Goal: Transaction & Acquisition: Purchase product/service

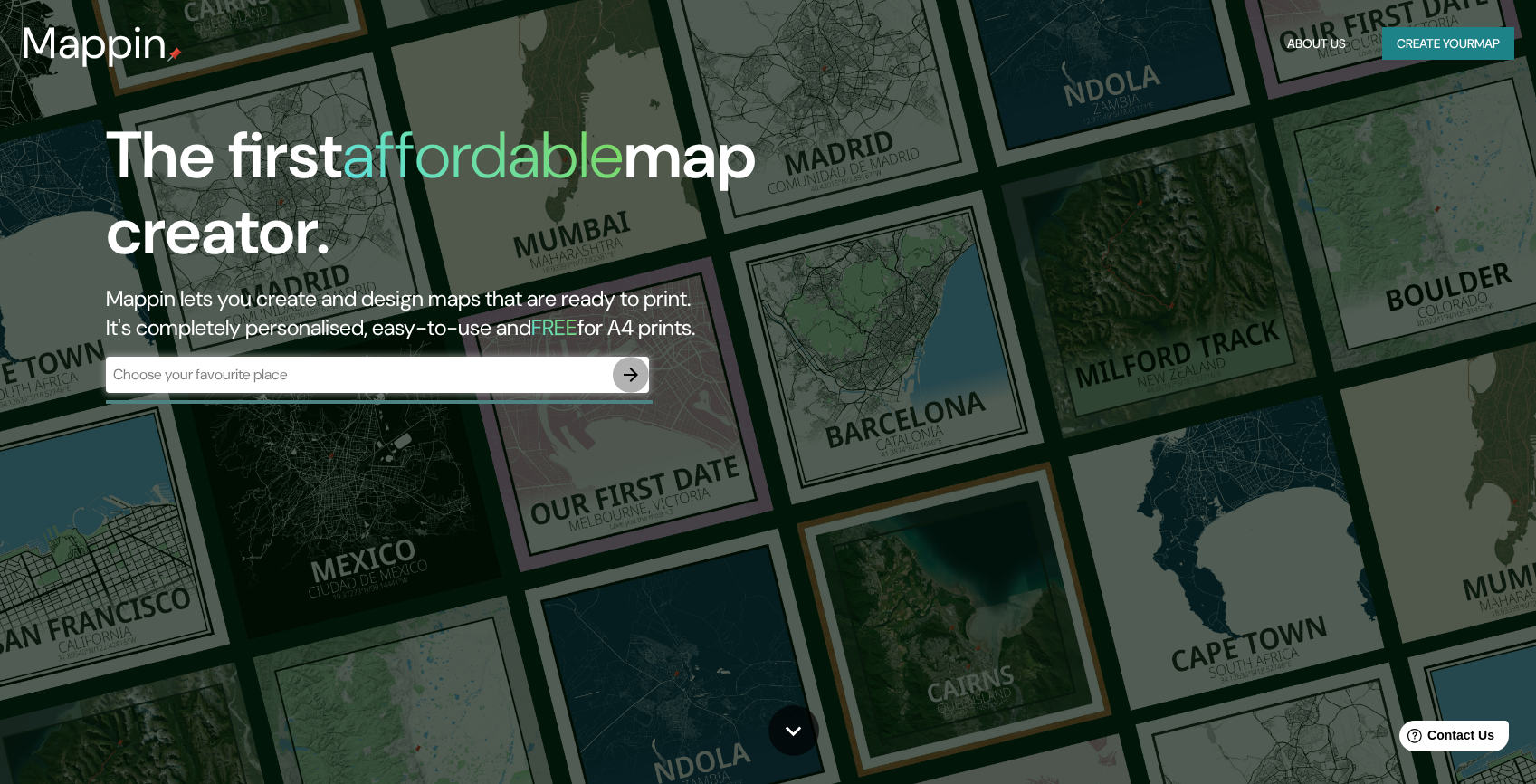
click at [634, 373] on icon "button" at bounding box center [631, 374] width 15 height 15
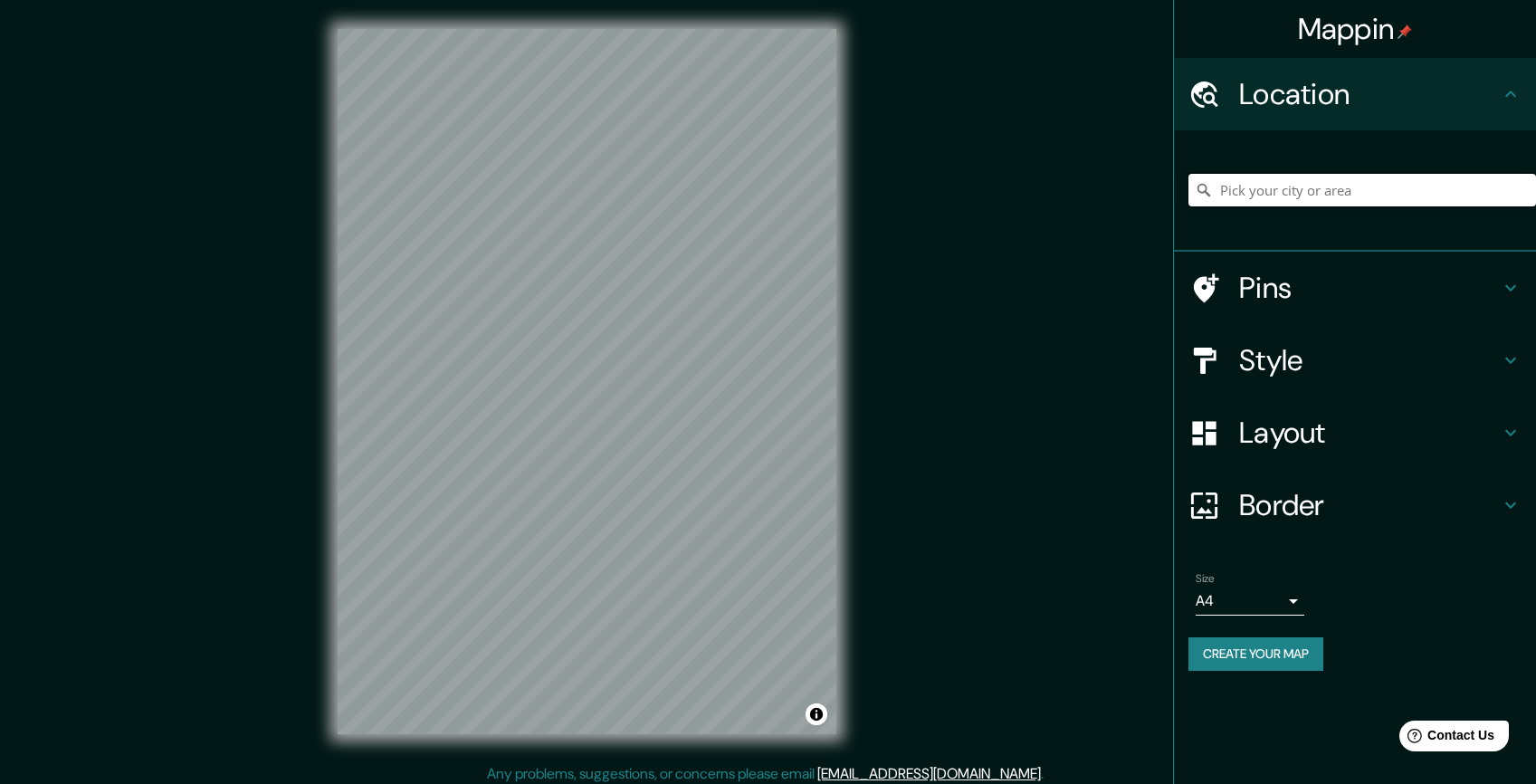
click at [1292, 192] on input "Pick your city or area" at bounding box center [1362, 190] width 348 height 33
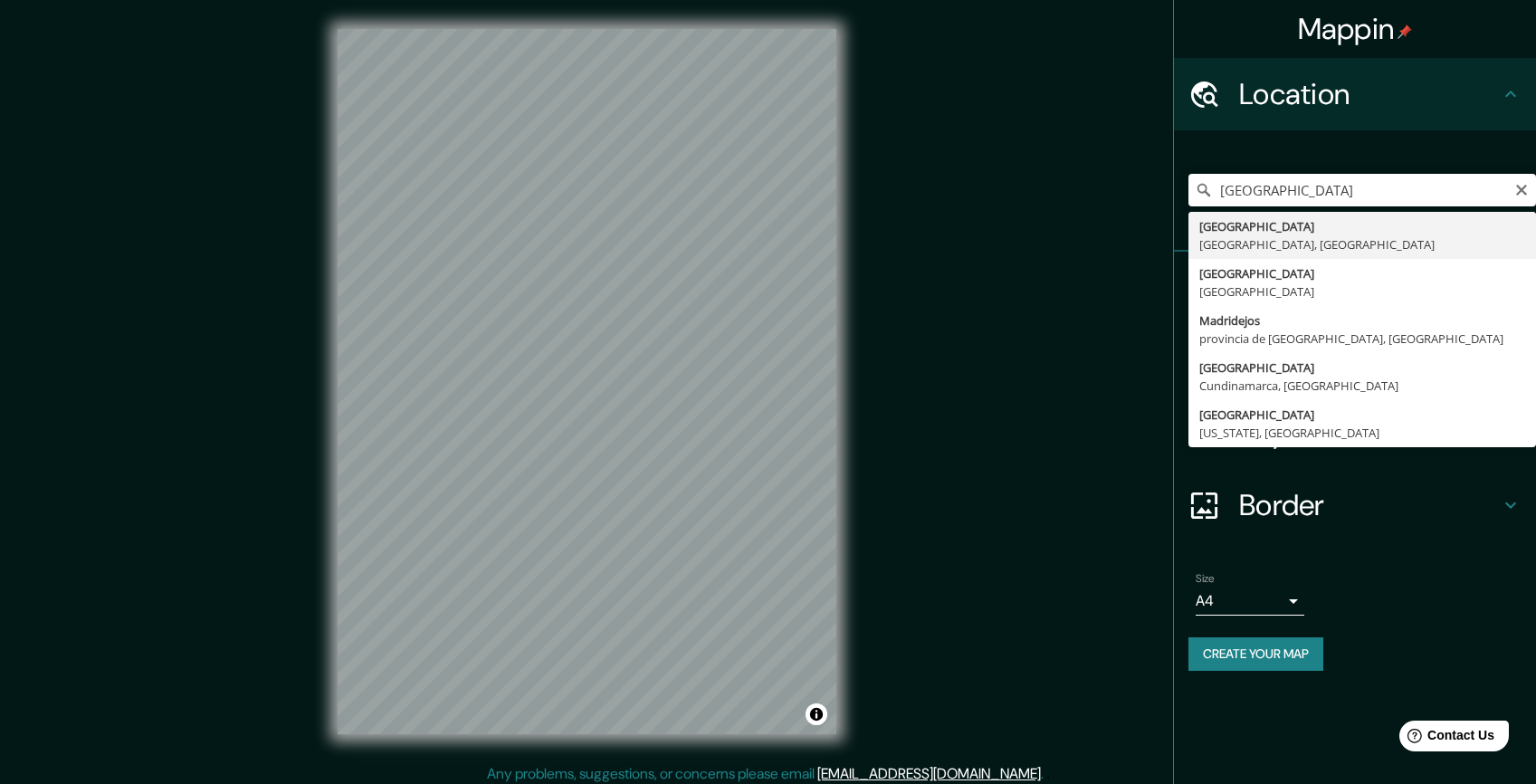
type input "[GEOGRAPHIC_DATA], [GEOGRAPHIC_DATA], [GEOGRAPHIC_DATA]"
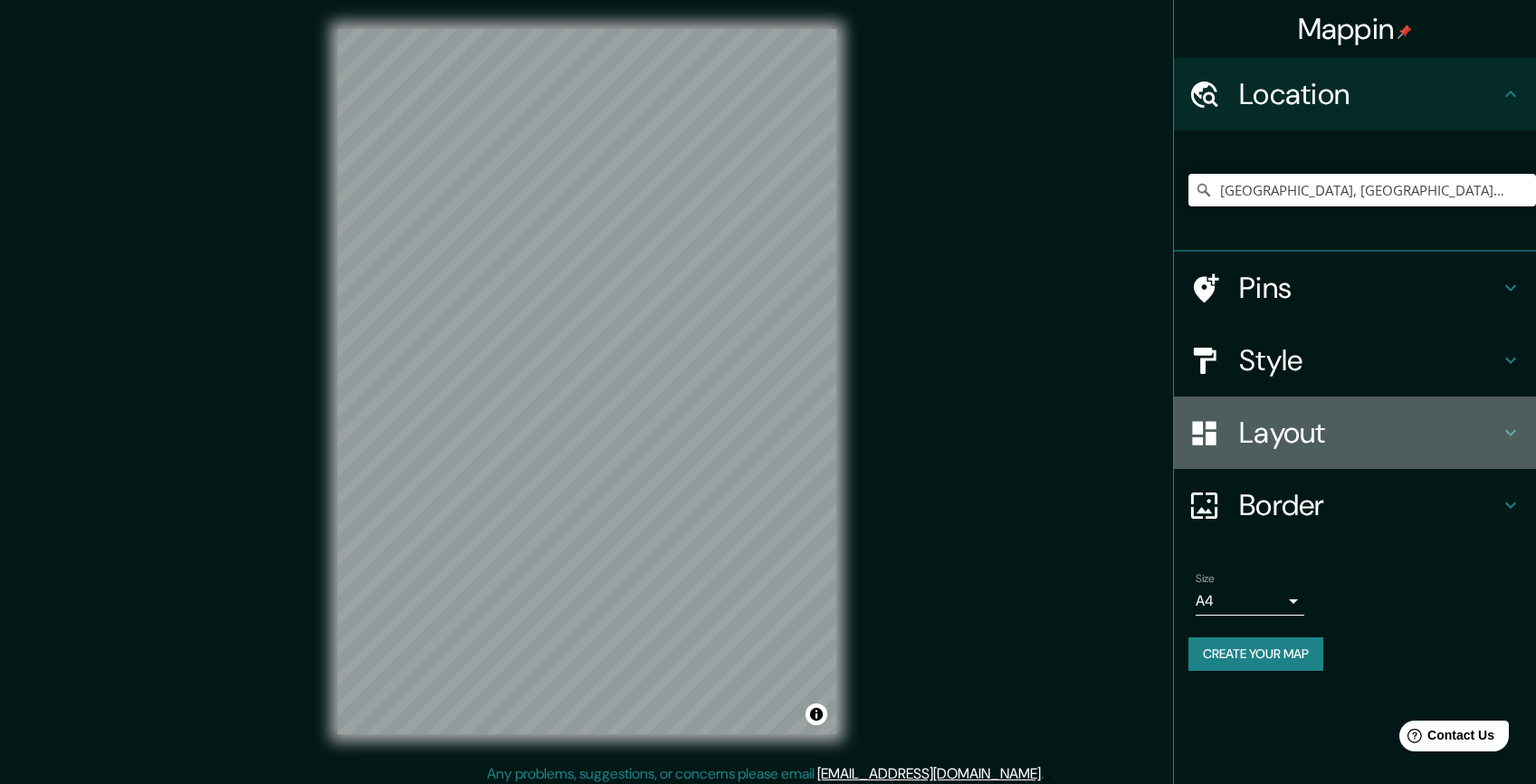
click at [1514, 430] on icon at bounding box center [1510, 432] width 11 height 7
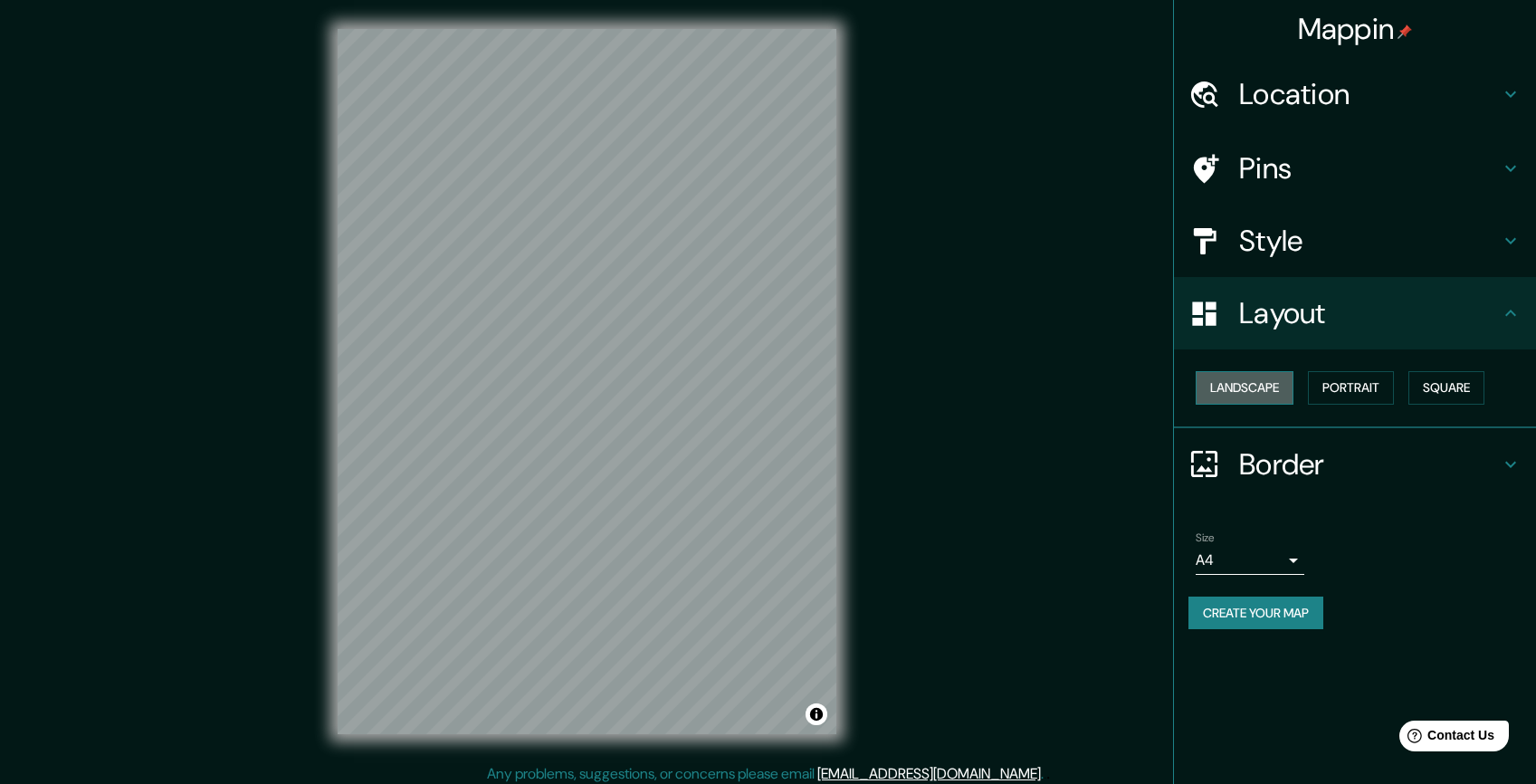
click at [1274, 387] on button "Landscape" at bounding box center [1245, 388] width 98 height 33
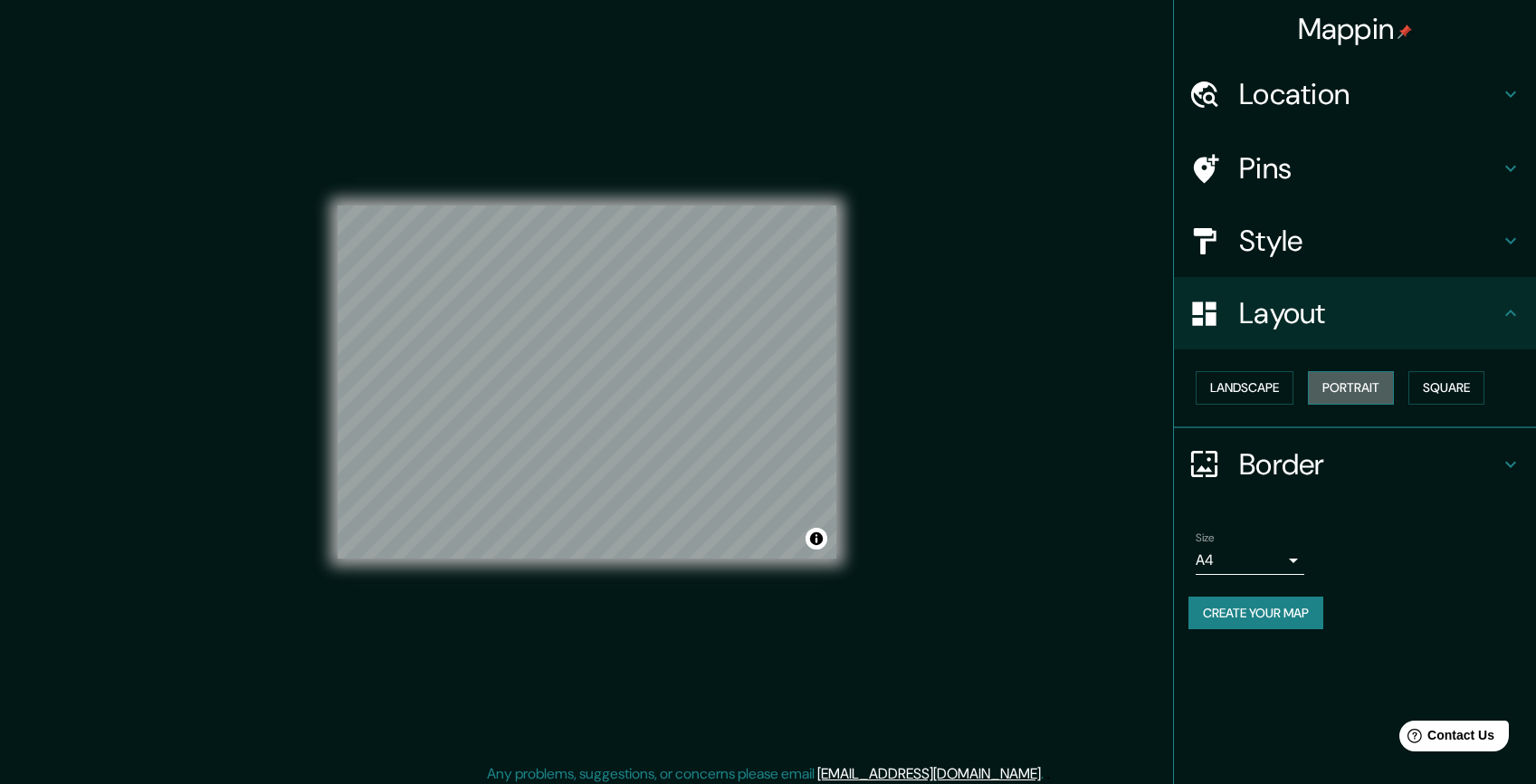
click at [1354, 391] on button "Portrait" at bounding box center [1350, 388] width 85 height 33
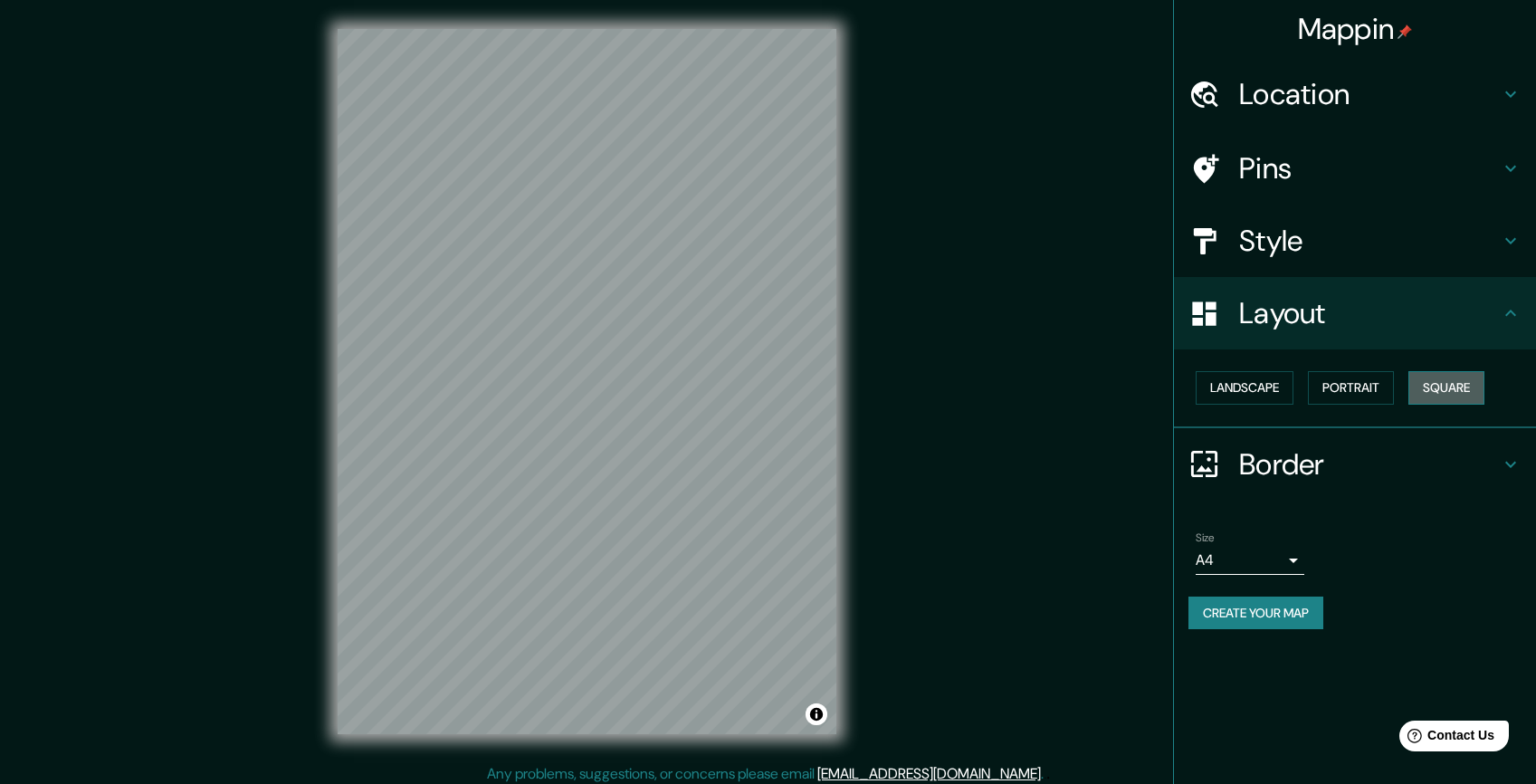
click at [1455, 392] on button "Square" at bounding box center [1447, 388] width 76 height 33
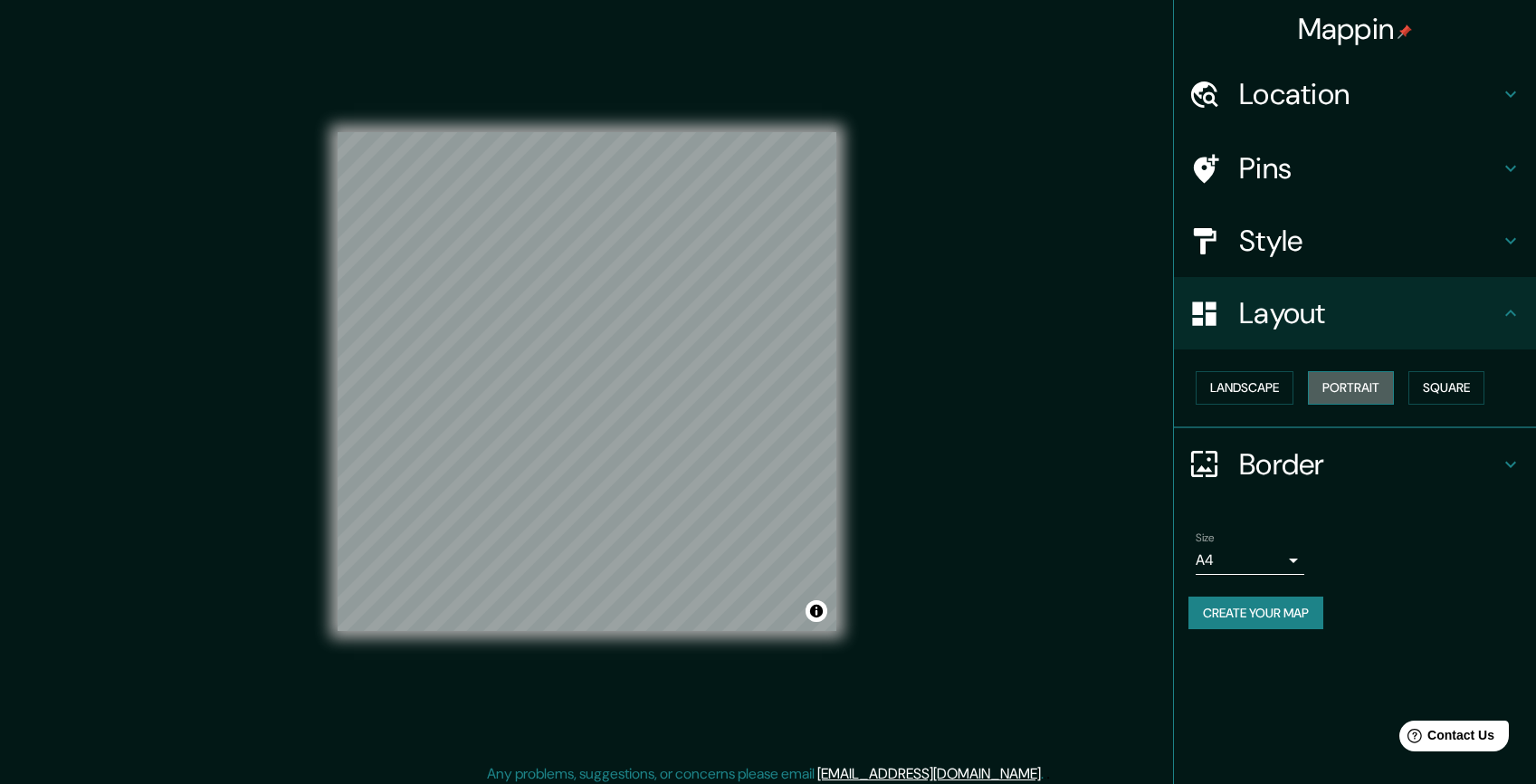
click at [1370, 388] on button "Portrait" at bounding box center [1350, 388] width 85 height 33
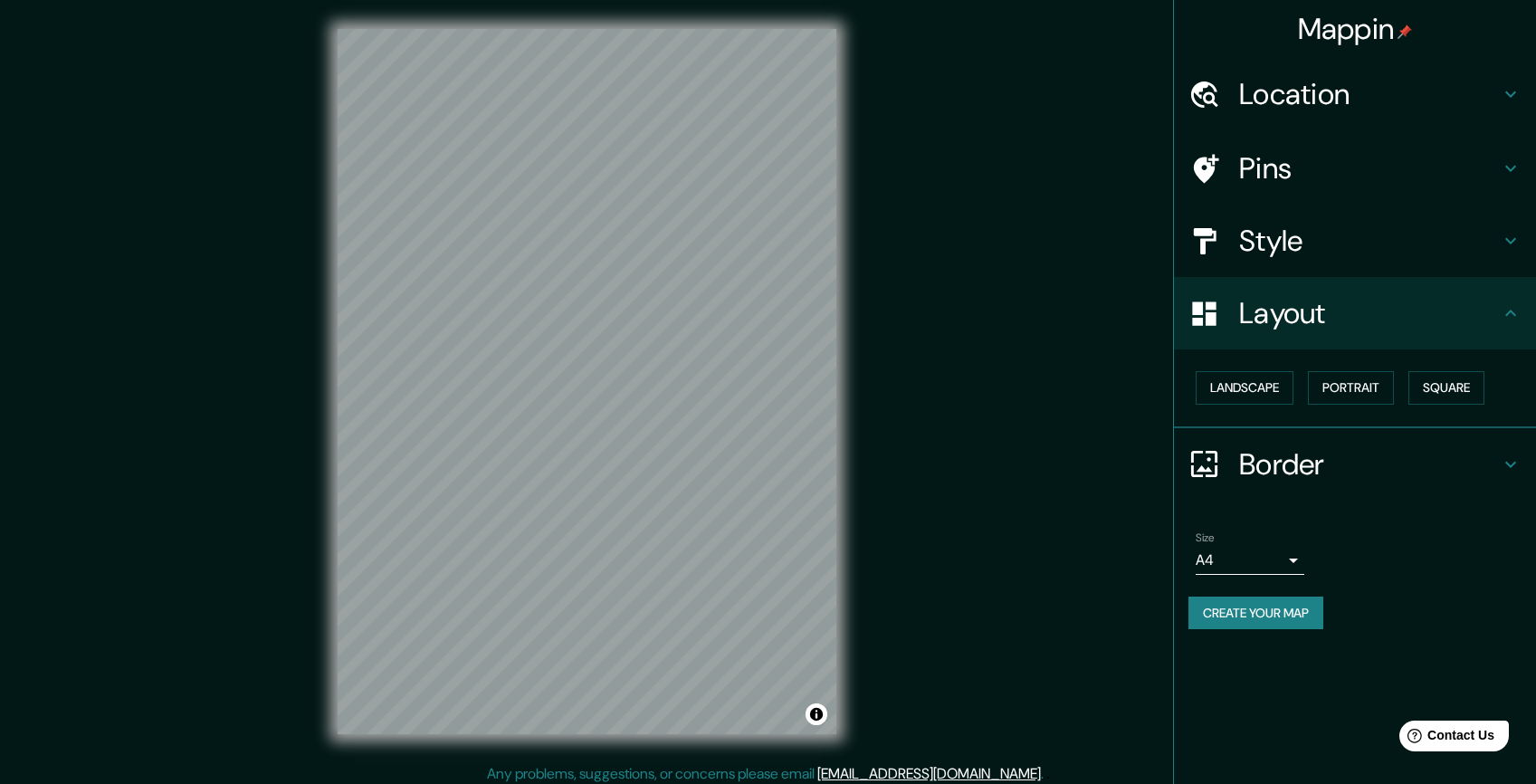
click at [1368, 241] on h4 "Style" at bounding box center [1369, 240] width 260 height 36
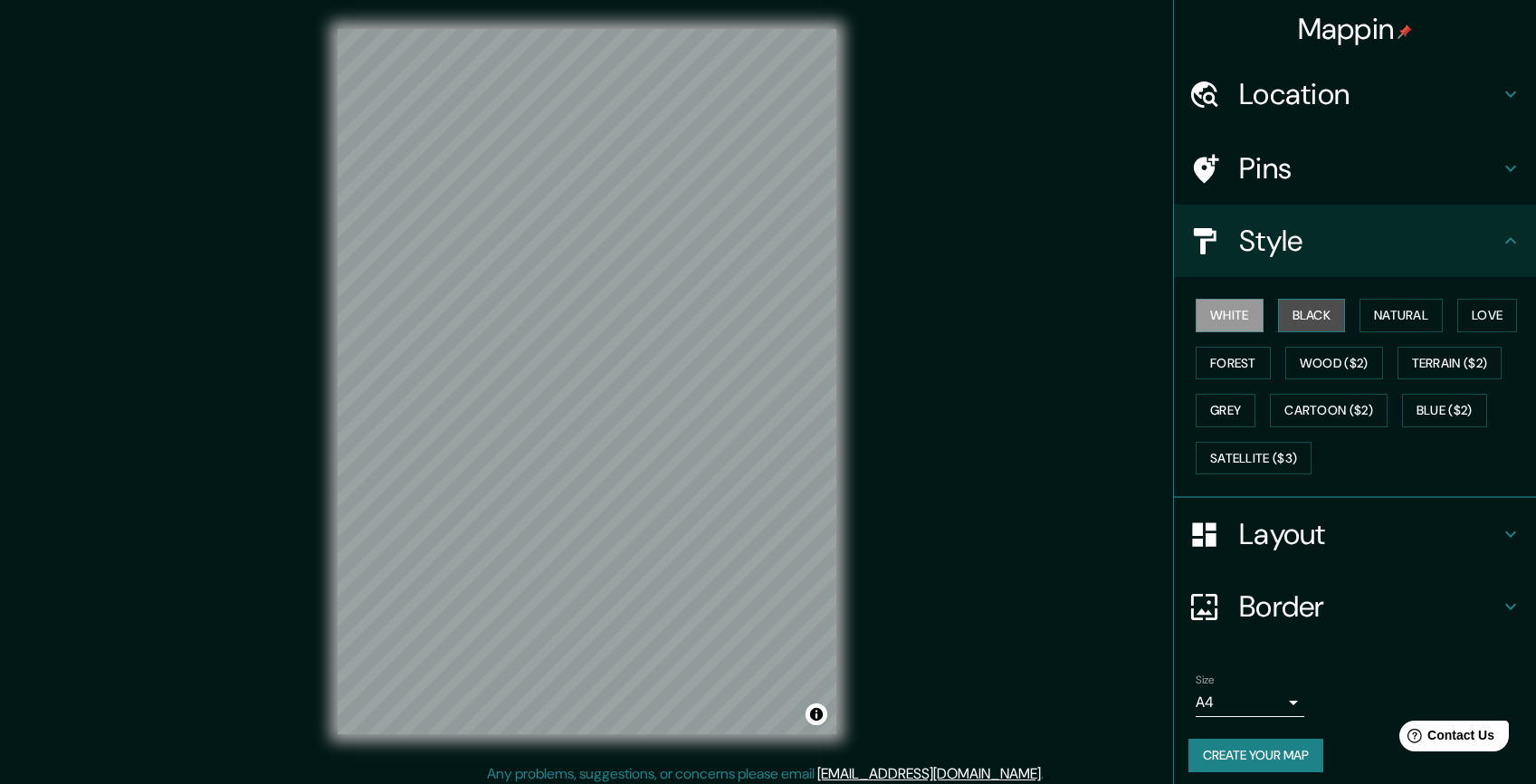
click at [1283, 319] on button "Black" at bounding box center [1312, 315] width 68 height 33
click at [1391, 324] on button "Natural" at bounding box center [1401, 315] width 84 height 33
click at [1479, 319] on button "Love" at bounding box center [1486, 315] width 59 height 33
click at [1212, 362] on button "Forest" at bounding box center [1233, 363] width 75 height 33
click at [1382, 316] on button "Natural" at bounding box center [1401, 315] width 84 height 33
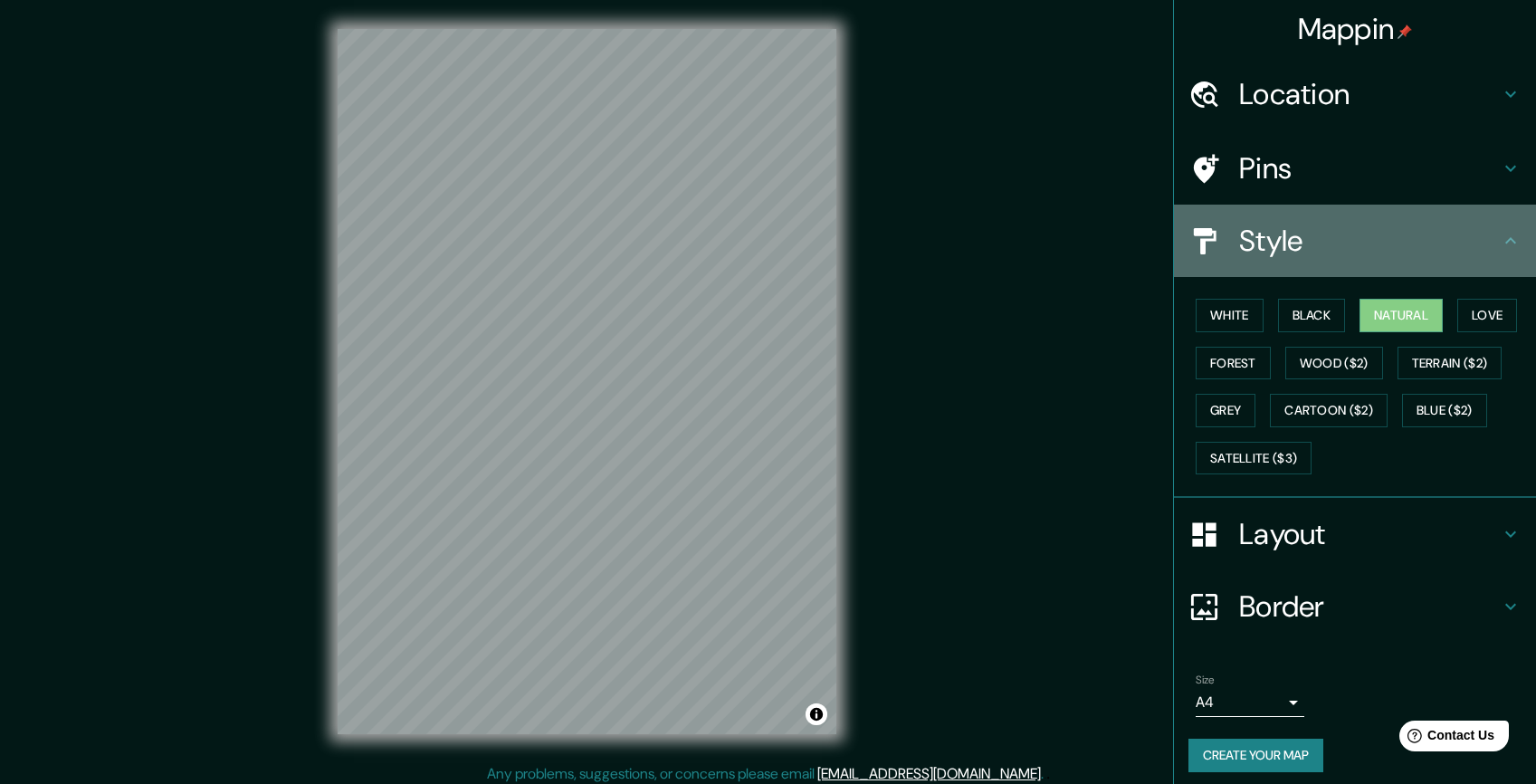
click at [1500, 235] on icon at bounding box center [1511, 241] width 21 height 21
click at [1505, 239] on icon at bounding box center [1510, 240] width 11 height 7
click at [1500, 242] on icon at bounding box center [1511, 241] width 21 height 21
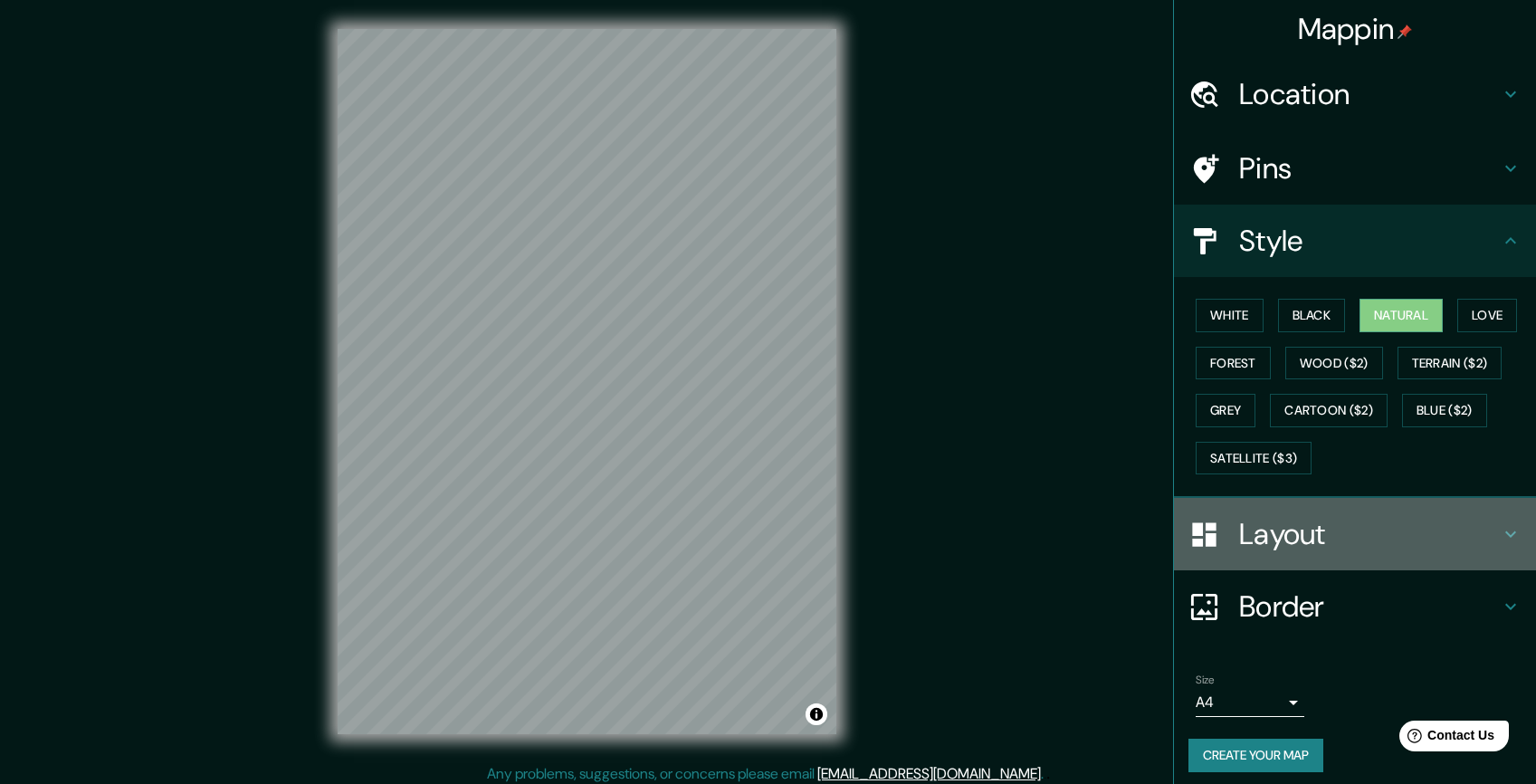
click at [1505, 534] on icon at bounding box center [1510, 534] width 11 height 7
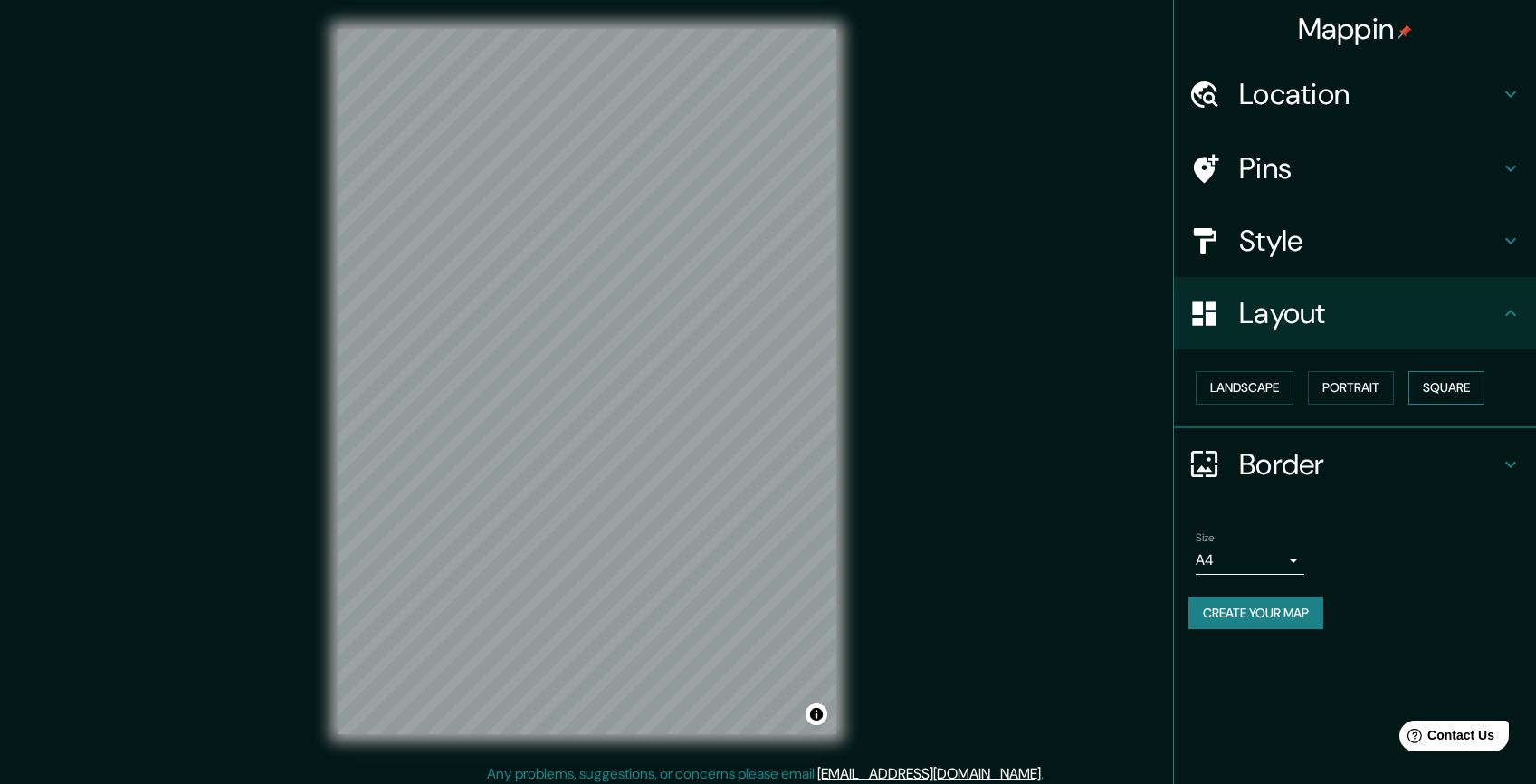
click at [1457, 392] on button "Square" at bounding box center [1447, 388] width 76 height 33
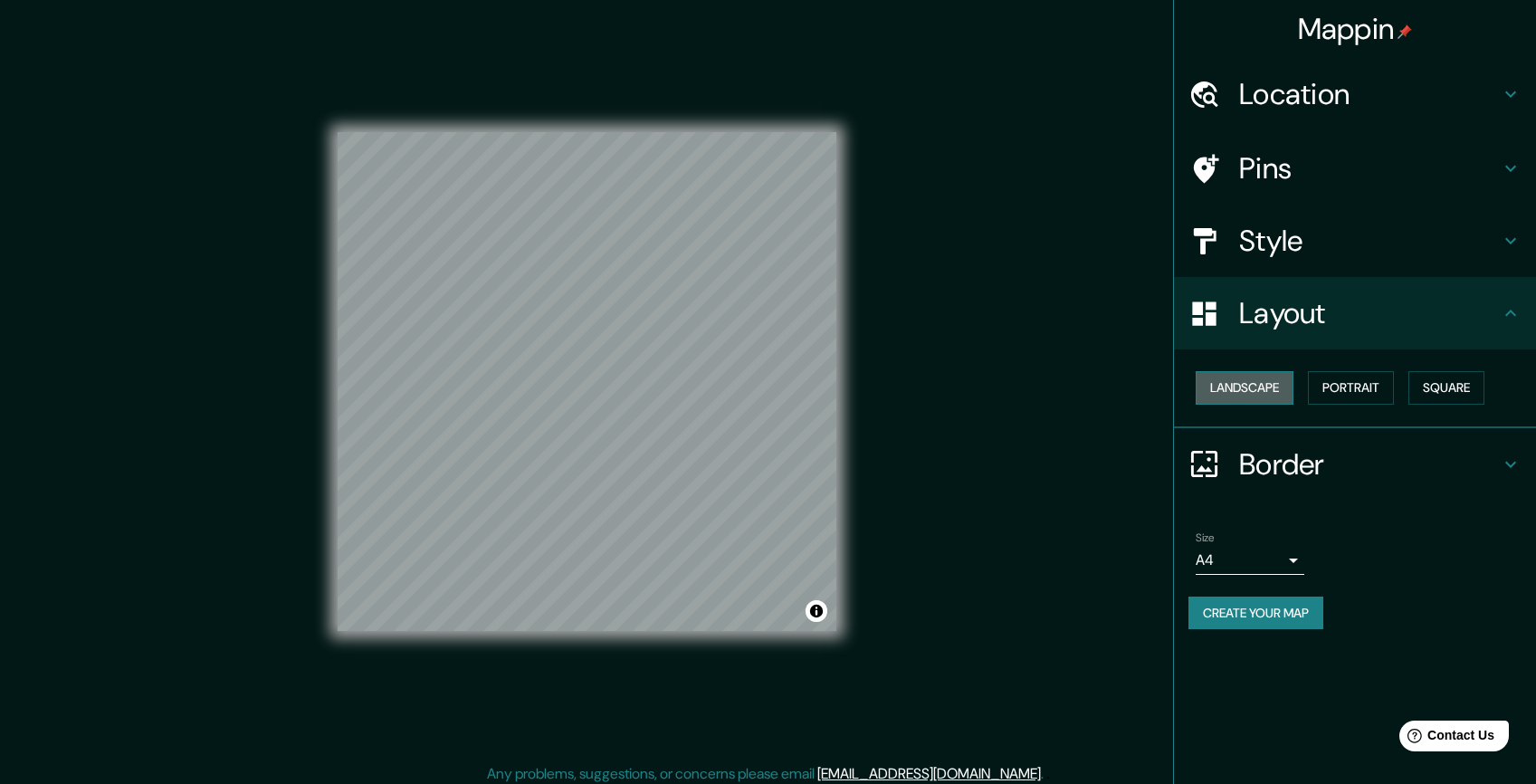
click at [1269, 385] on button "Landscape" at bounding box center [1245, 388] width 98 height 33
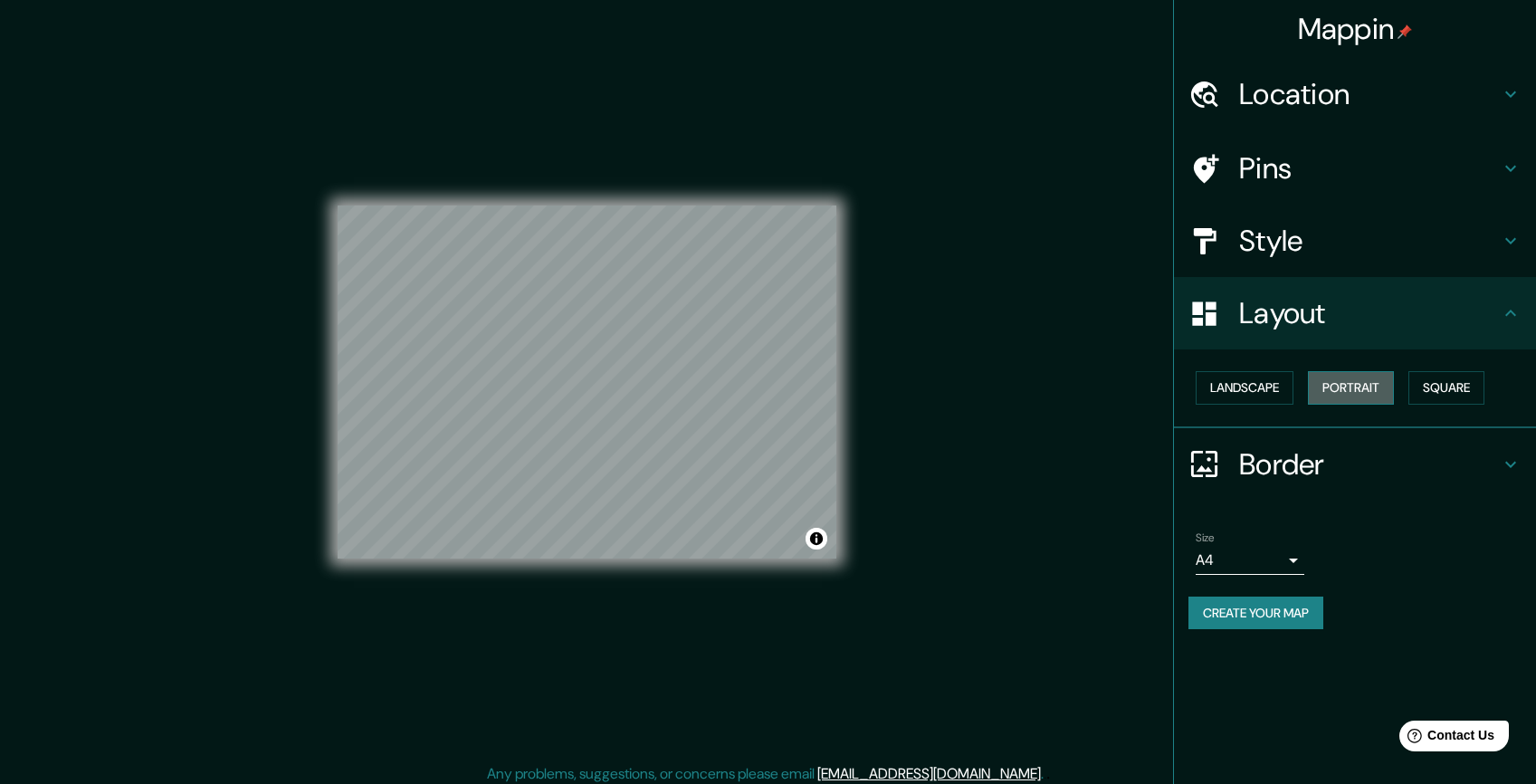
click at [1363, 392] on button "Portrait" at bounding box center [1350, 388] width 85 height 33
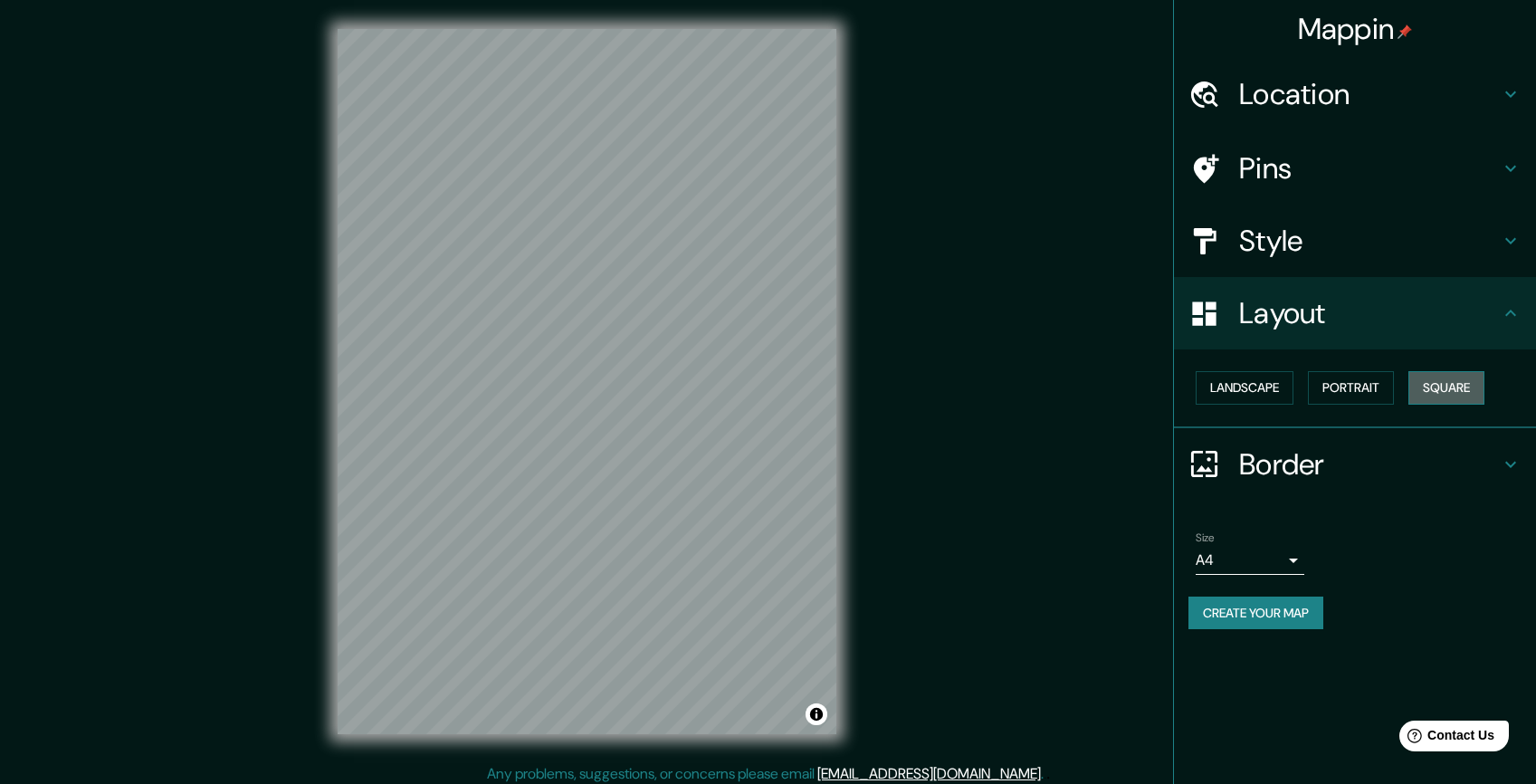
click at [1440, 392] on button "Square" at bounding box center [1447, 388] width 76 height 33
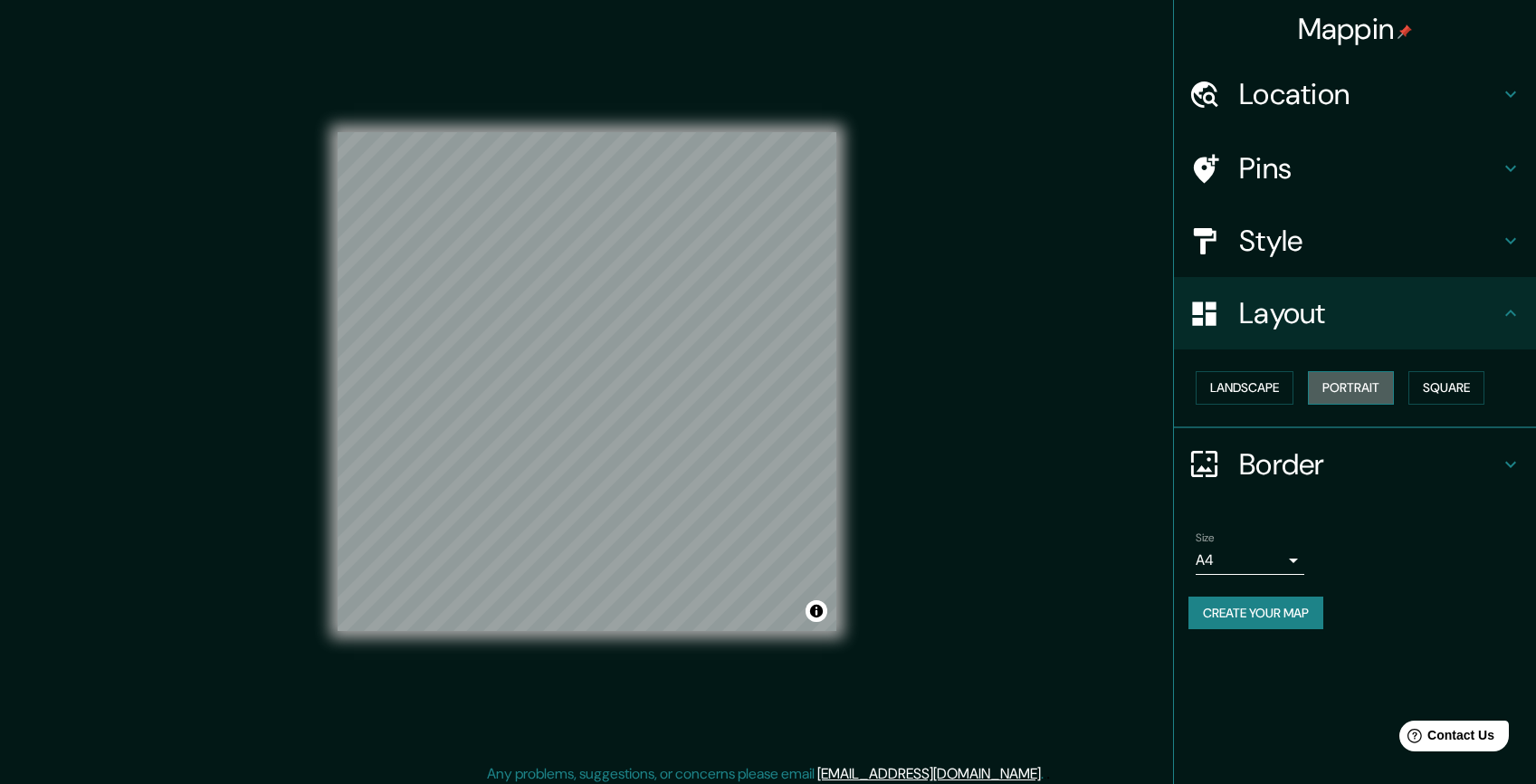
click at [1369, 388] on button "Portrait" at bounding box center [1350, 388] width 85 height 33
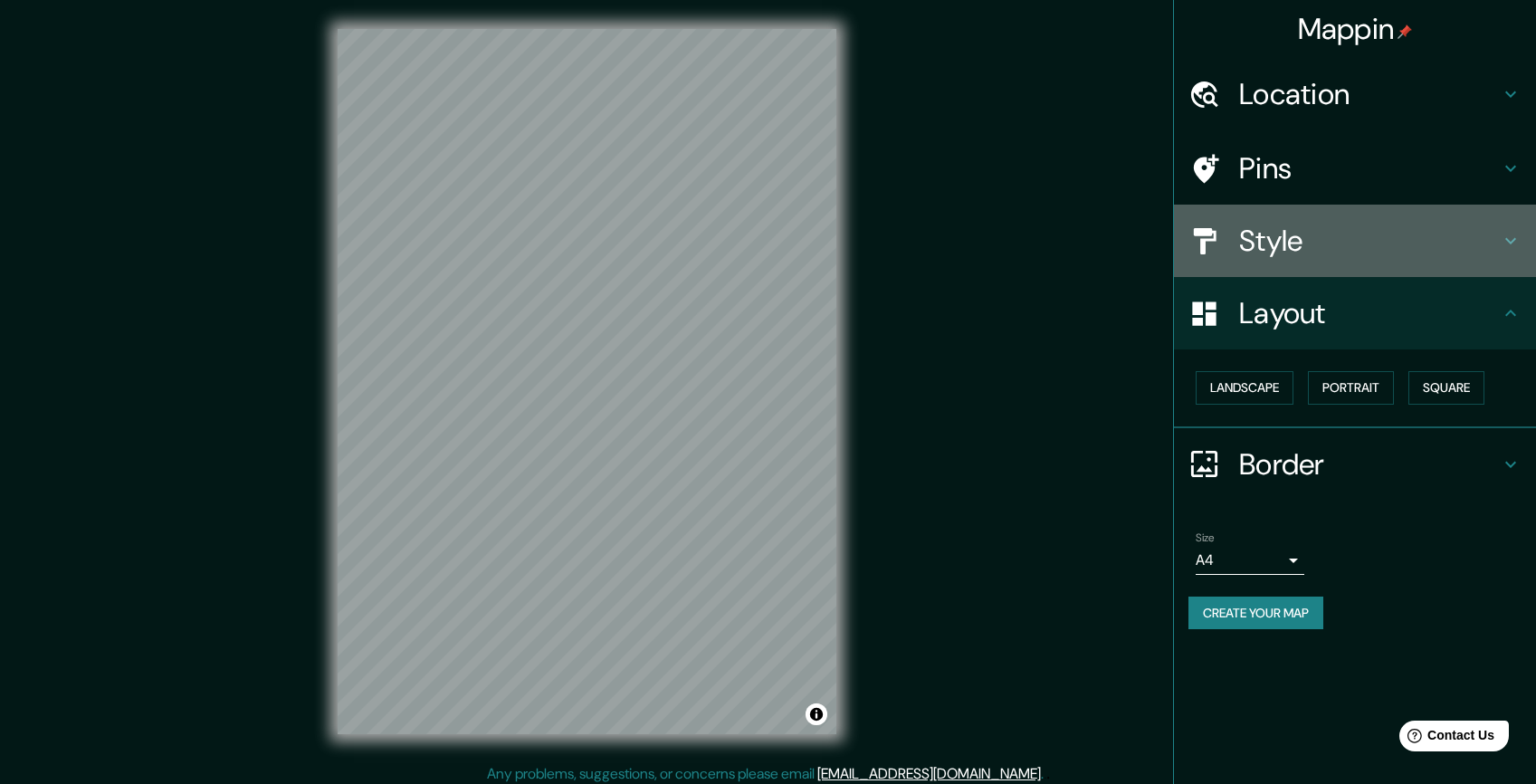
click at [1509, 245] on icon at bounding box center [1511, 241] width 21 height 21
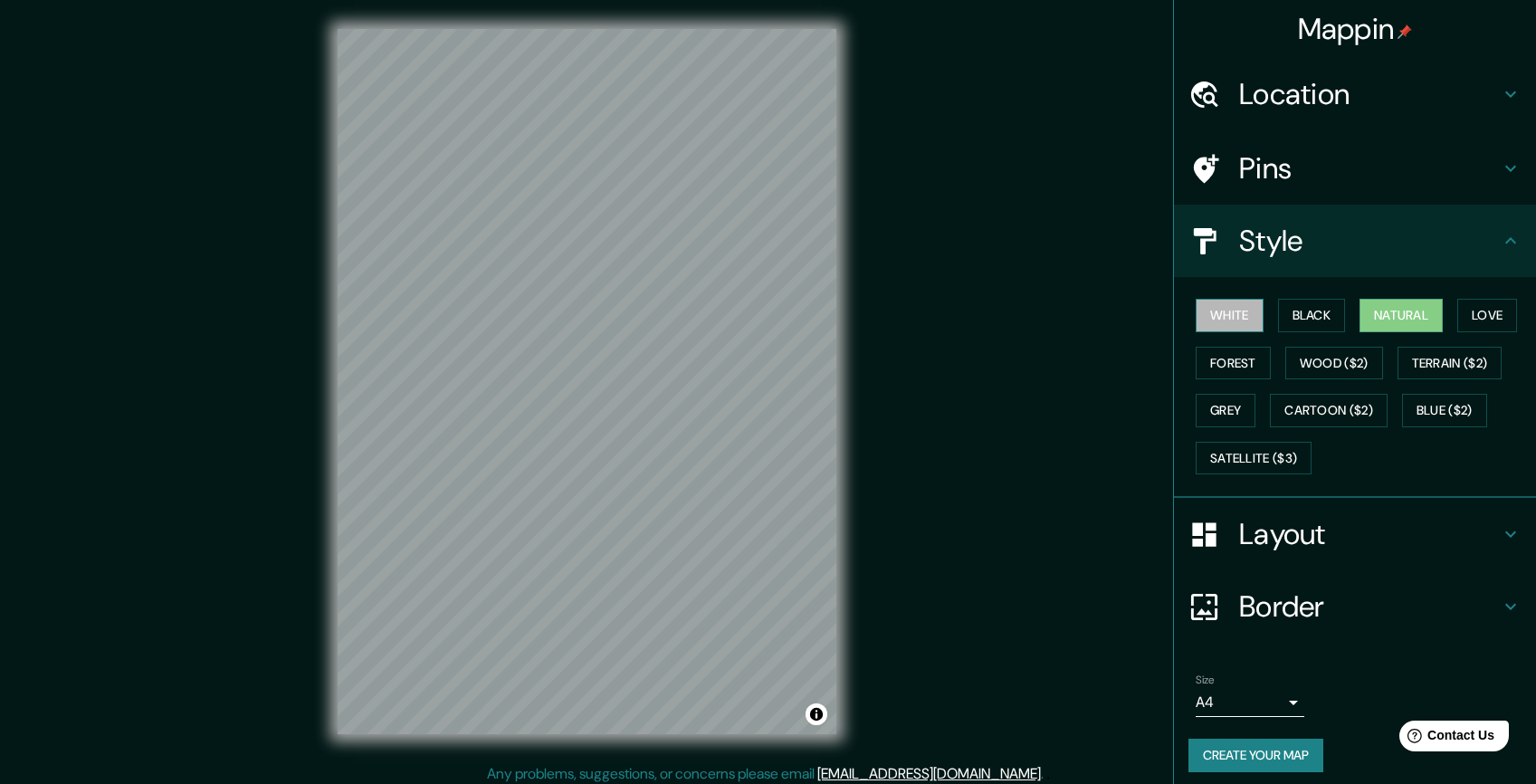
click at [1200, 317] on button "White" at bounding box center [1230, 315] width 68 height 33
click at [1325, 318] on button "Black" at bounding box center [1312, 315] width 68 height 33
click at [1219, 315] on button "White" at bounding box center [1230, 315] width 68 height 33
click at [1315, 237] on h4 "Style" at bounding box center [1369, 240] width 260 height 36
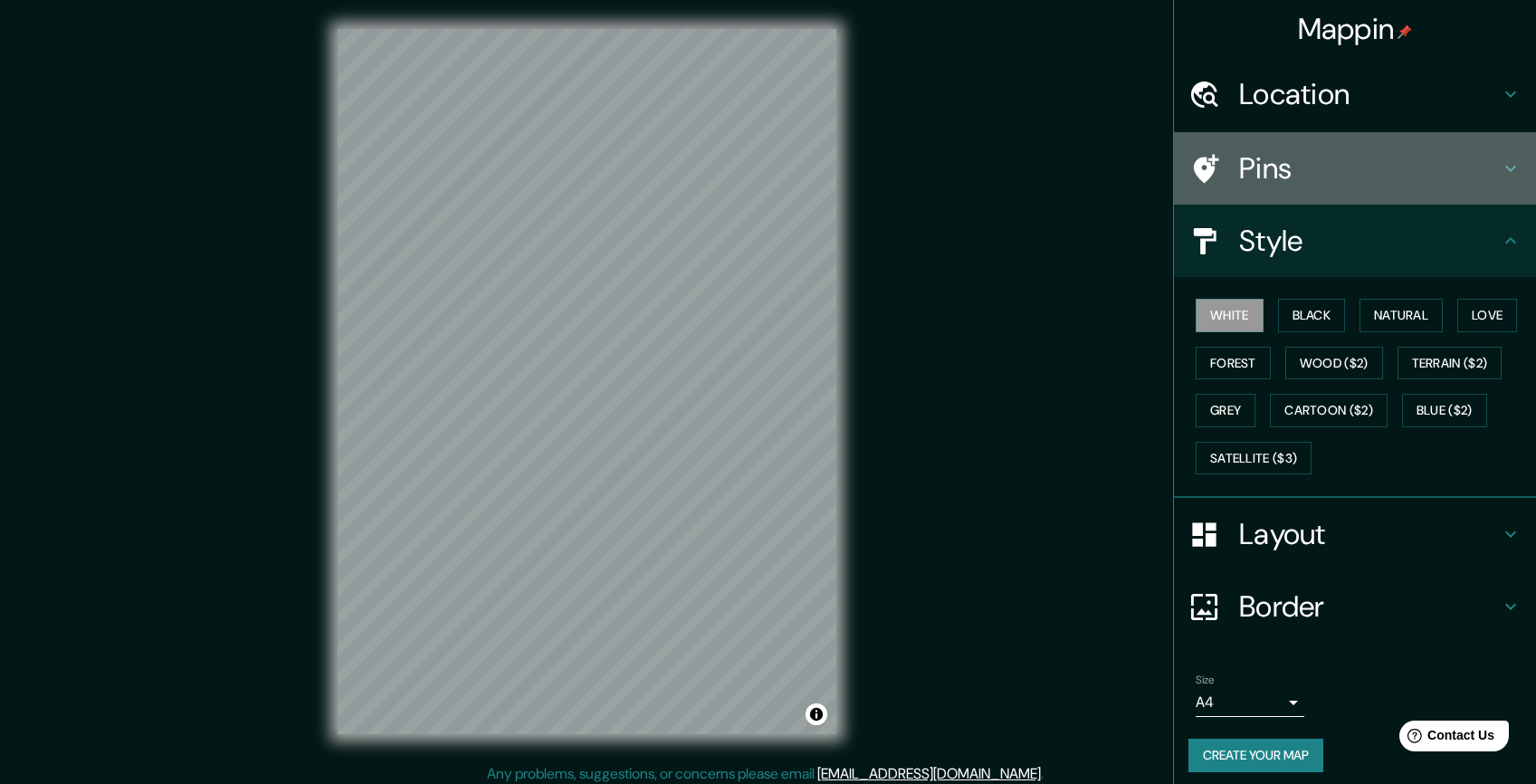
click at [1297, 165] on h4 "Pins" at bounding box center [1369, 168] width 260 height 36
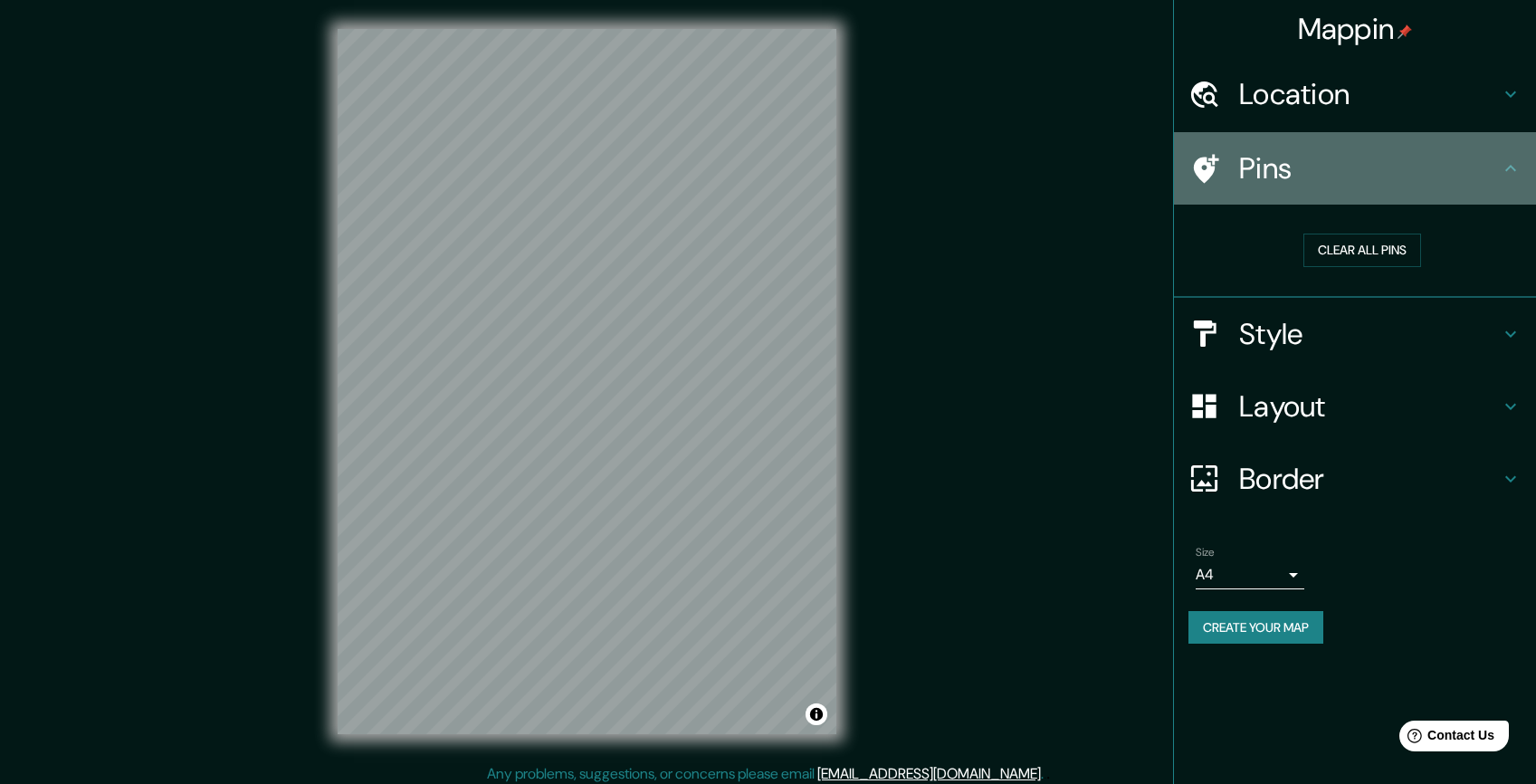
click at [1298, 166] on h4 "Pins" at bounding box center [1369, 168] width 260 height 36
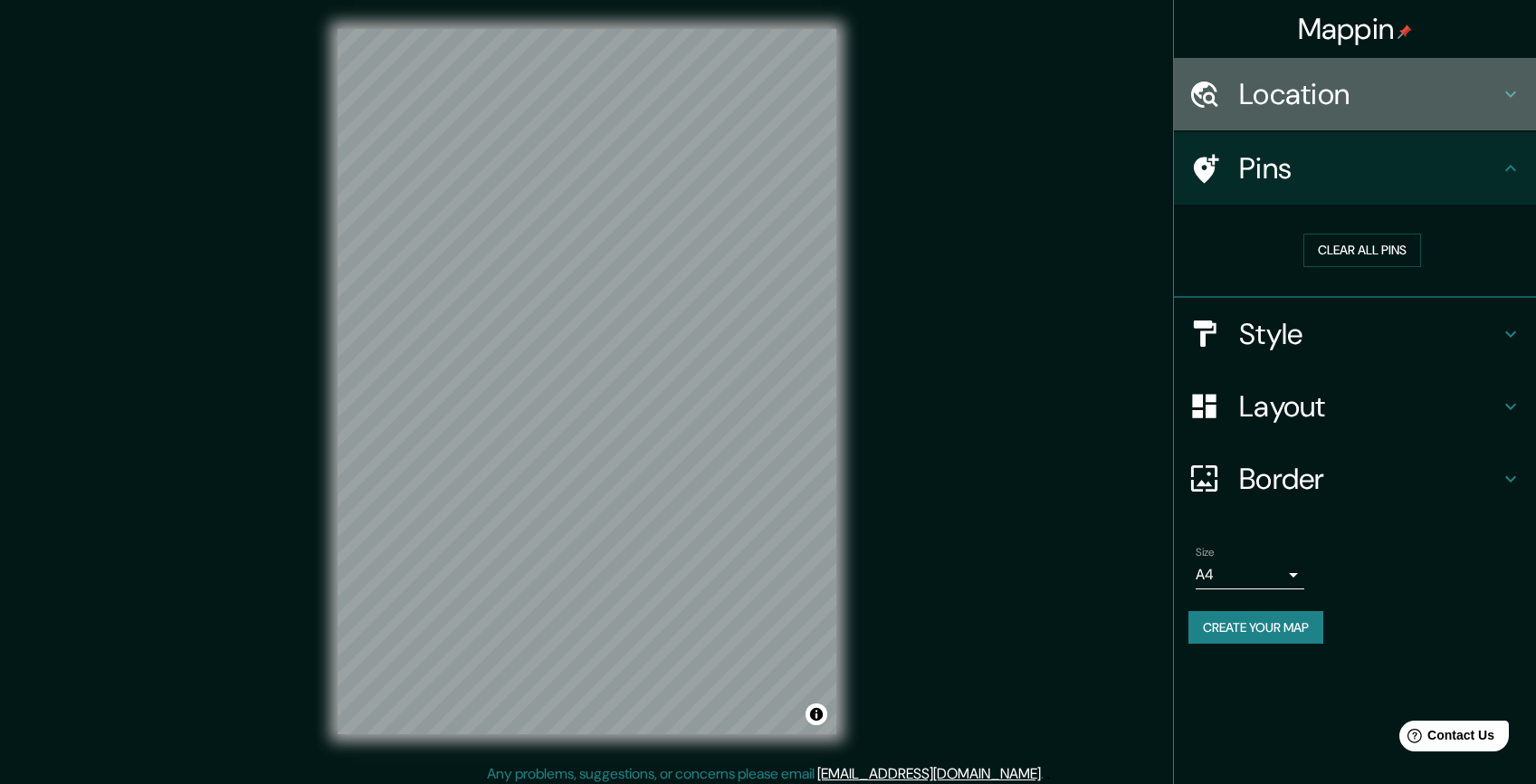
click at [1308, 103] on h4 "Location" at bounding box center [1369, 93] width 260 height 36
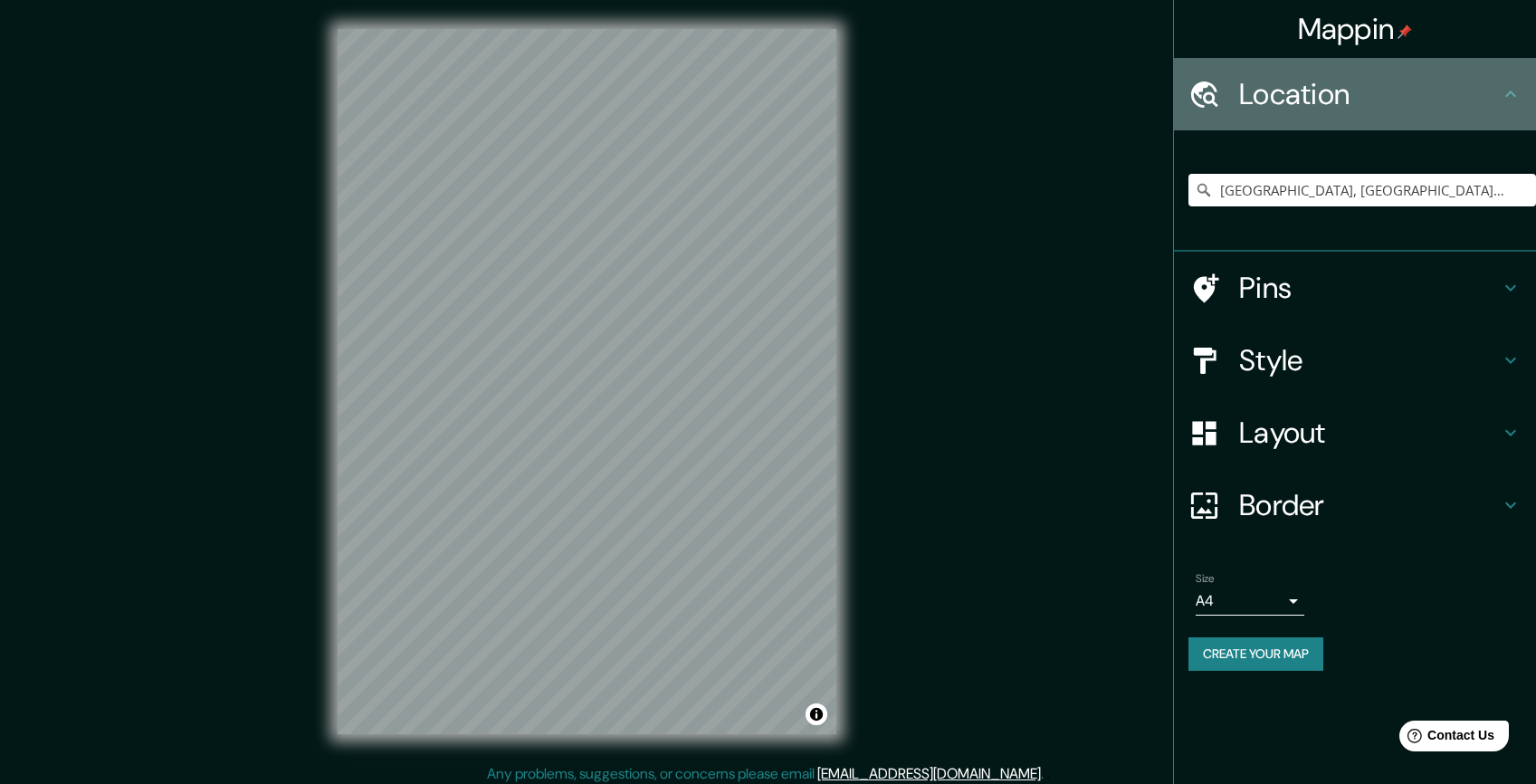
click at [1308, 103] on h4 "Location" at bounding box center [1369, 93] width 260 height 36
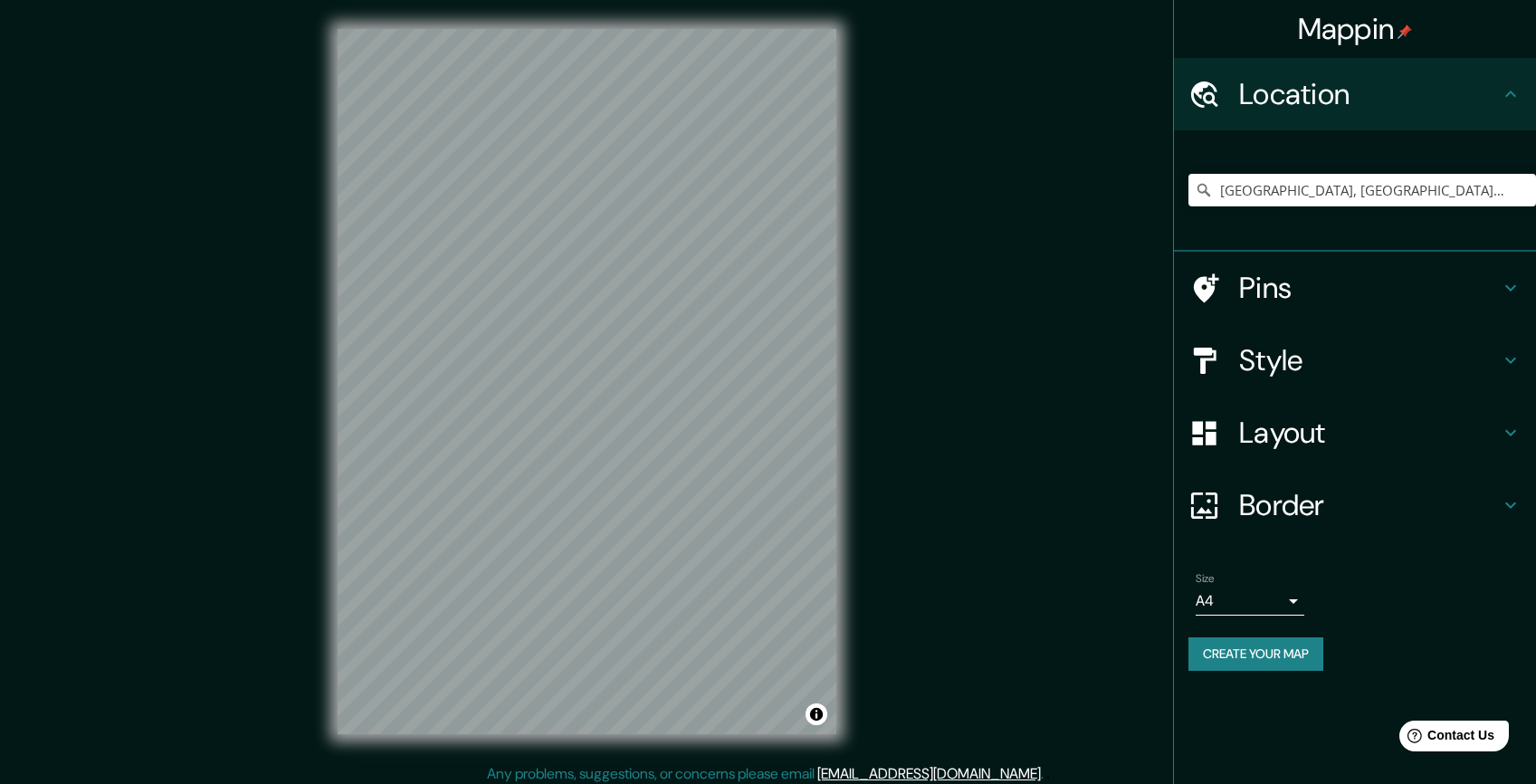
click at [1308, 103] on h4 "Location" at bounding box center [1369, 93] width 260 height 36
click at [1284, 193] on input "[GEOGRAPHIC_DATA], [GEOGRAPHIC_DATA], [GEOGRAPHIC_DATA]" at bounding box center [1362, 190] width 348 height 33
click at [1522, 185] on icon "Clear" at bounding box center [1521, 189] width 15 height 15
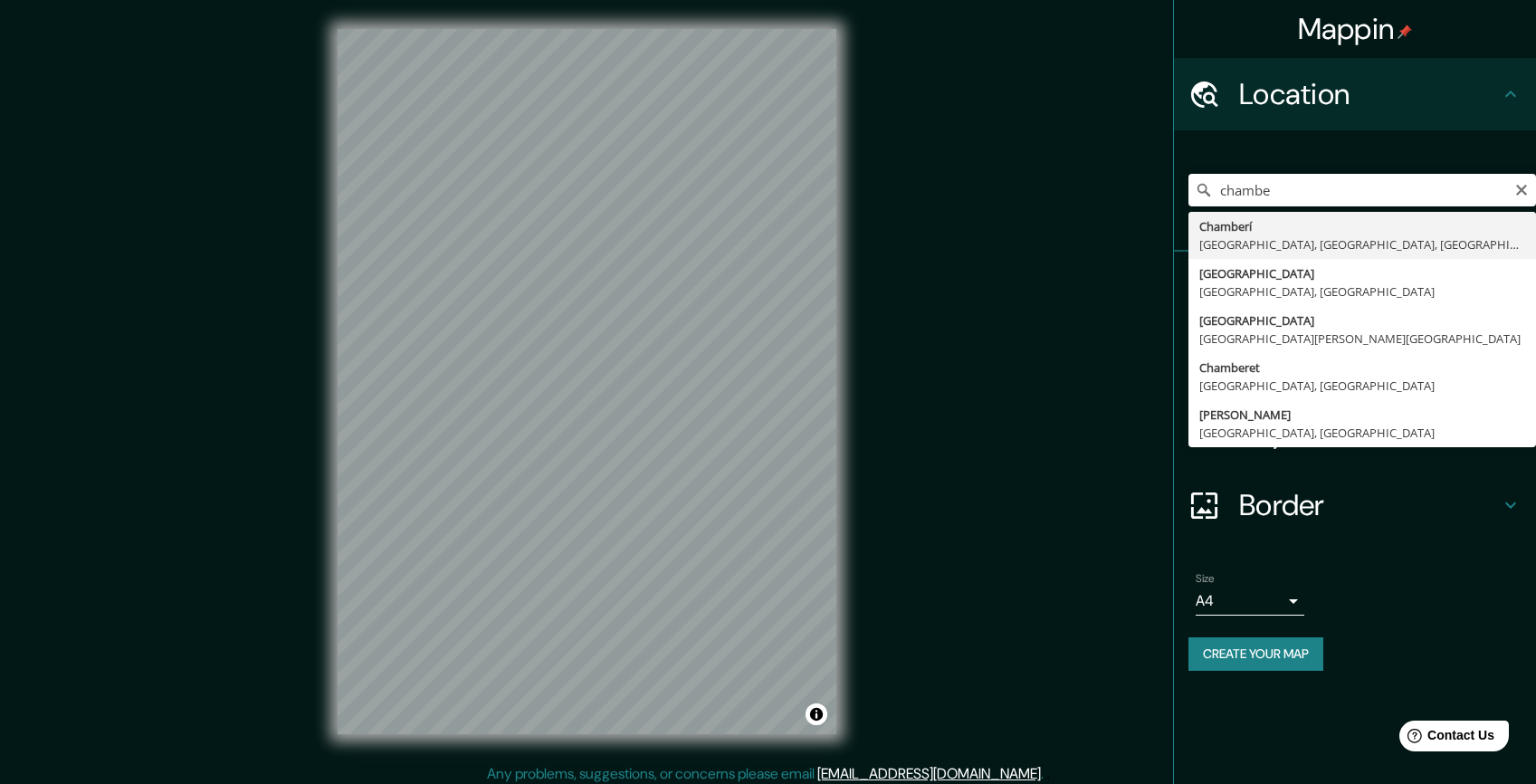
type input "Chamberí, [GEOGRAPHIC_DATA], [GEOGRAPHIC_DATA], [GEOGRAPHIC_DATA]"
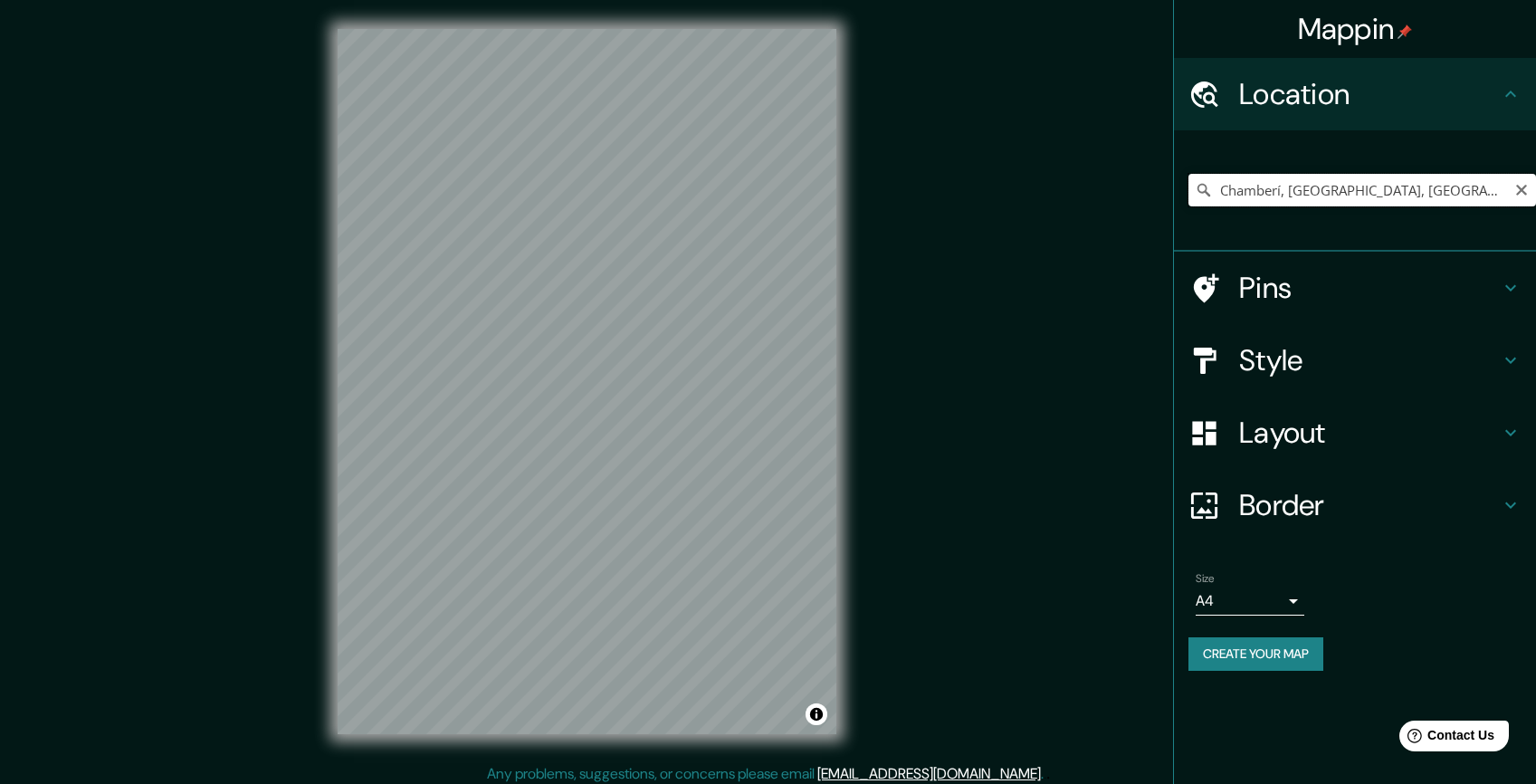
click at [1397, 189] on input "Chamberí, [GEOGRAPHIC_DATA], [GEOGRAPHIC_DATA], [GEOGRAPHIC_DATA]" at bounding box center [1362, 190] width 348 height 33
click at [1521, 192] on icon "Clear" at bounding box center [1521, 189] width 15 height 15
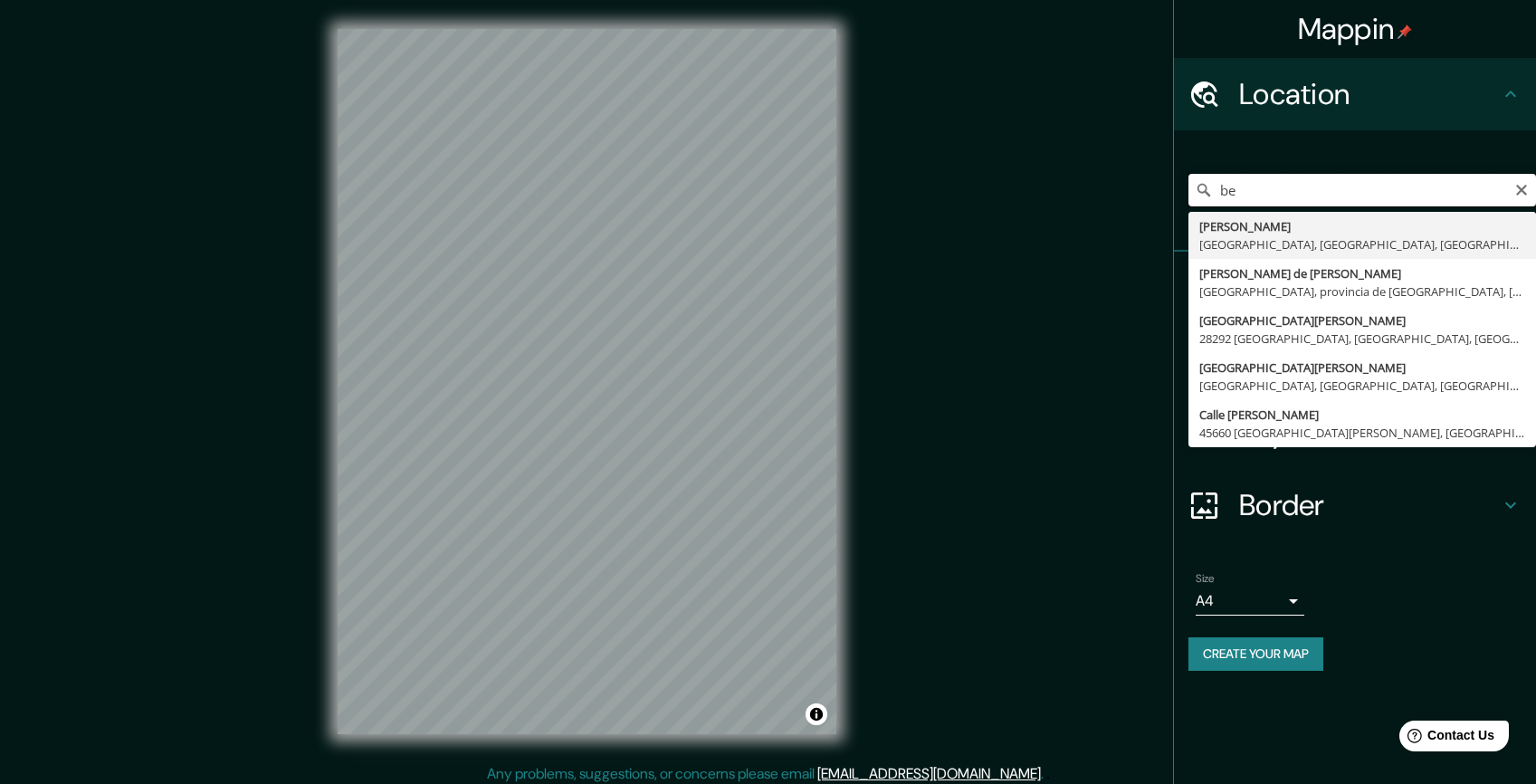
type input "b"
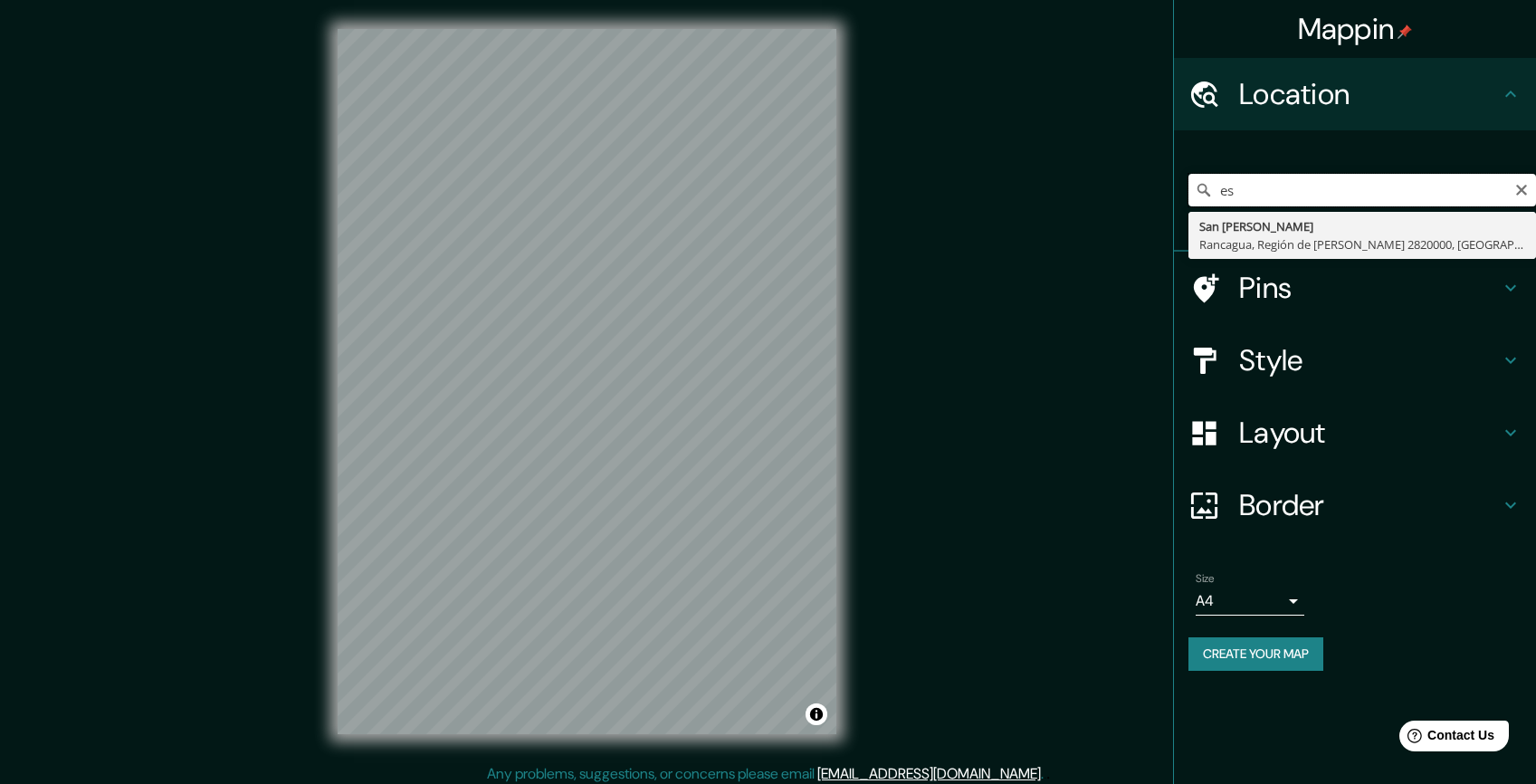
type input "e"
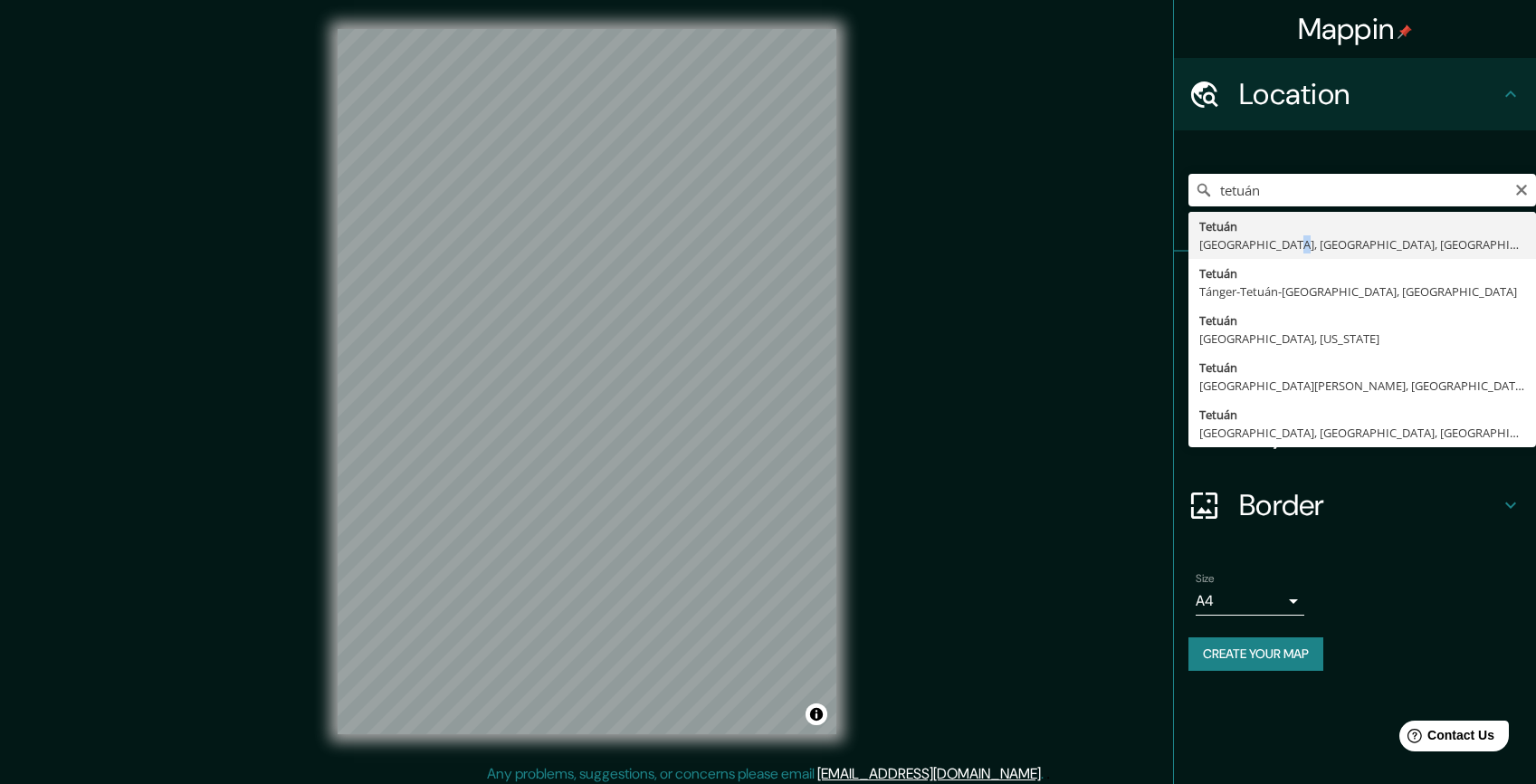
type input "Tetuán, [GEOGRAPHIC_DATA], [GEOGRAPHIC_DATA], [GEOGRAPHIC_DATA]"
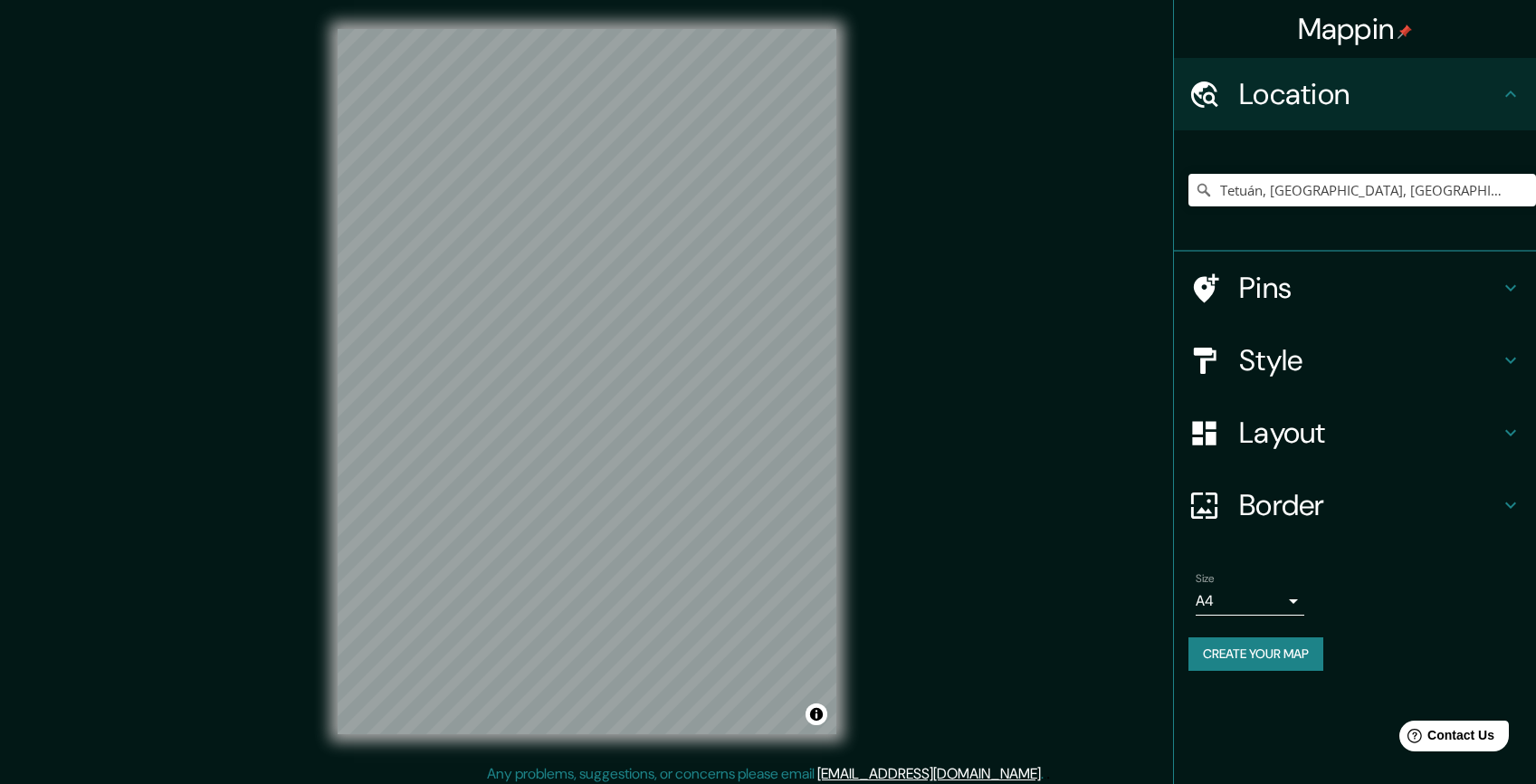
click at [1507, 508] on icon at bounding box center [1511, 505] width 21 height 21
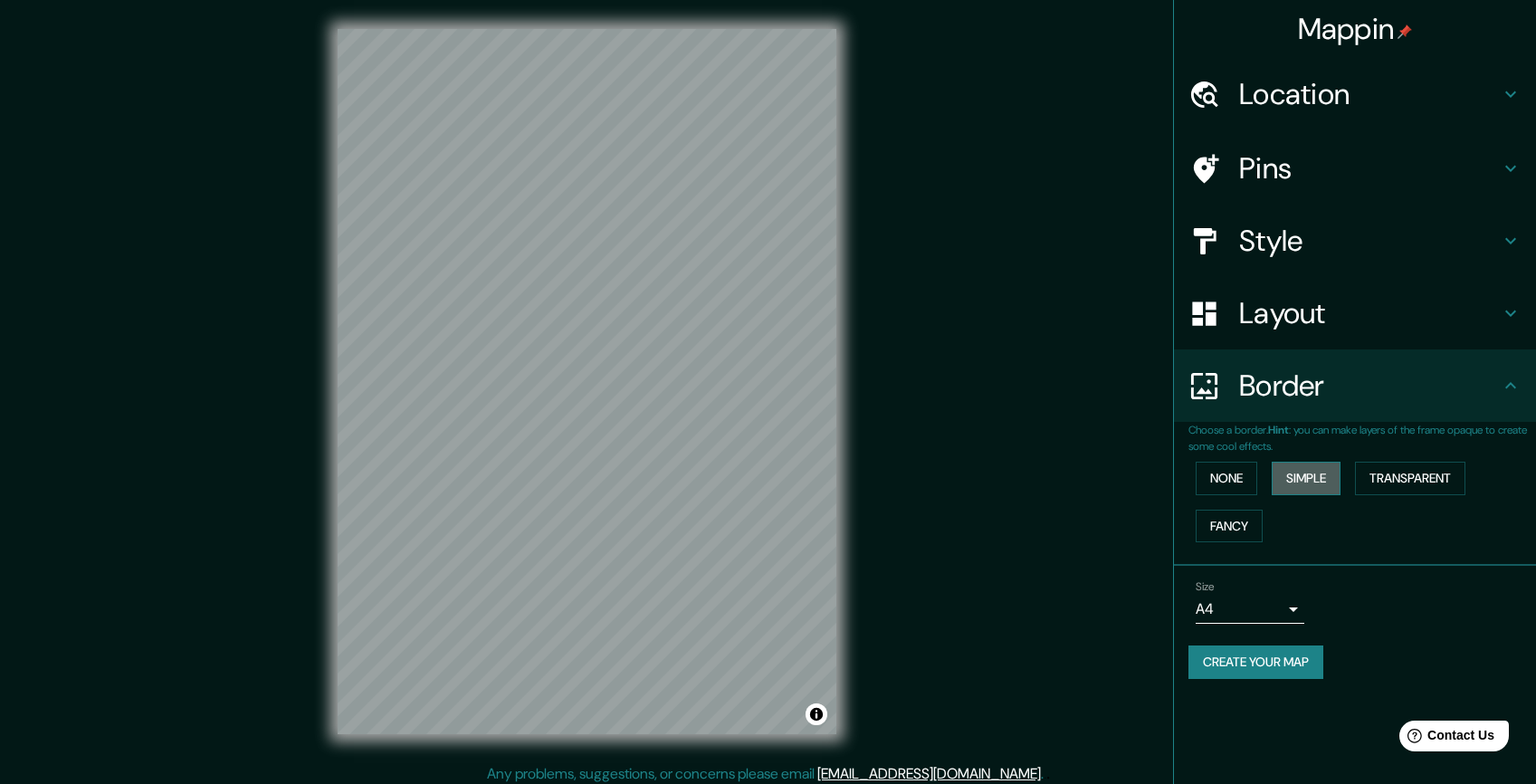
click at [1303, 482] on button "Simple" at bounding box center [1306, 478] width 69 height 33
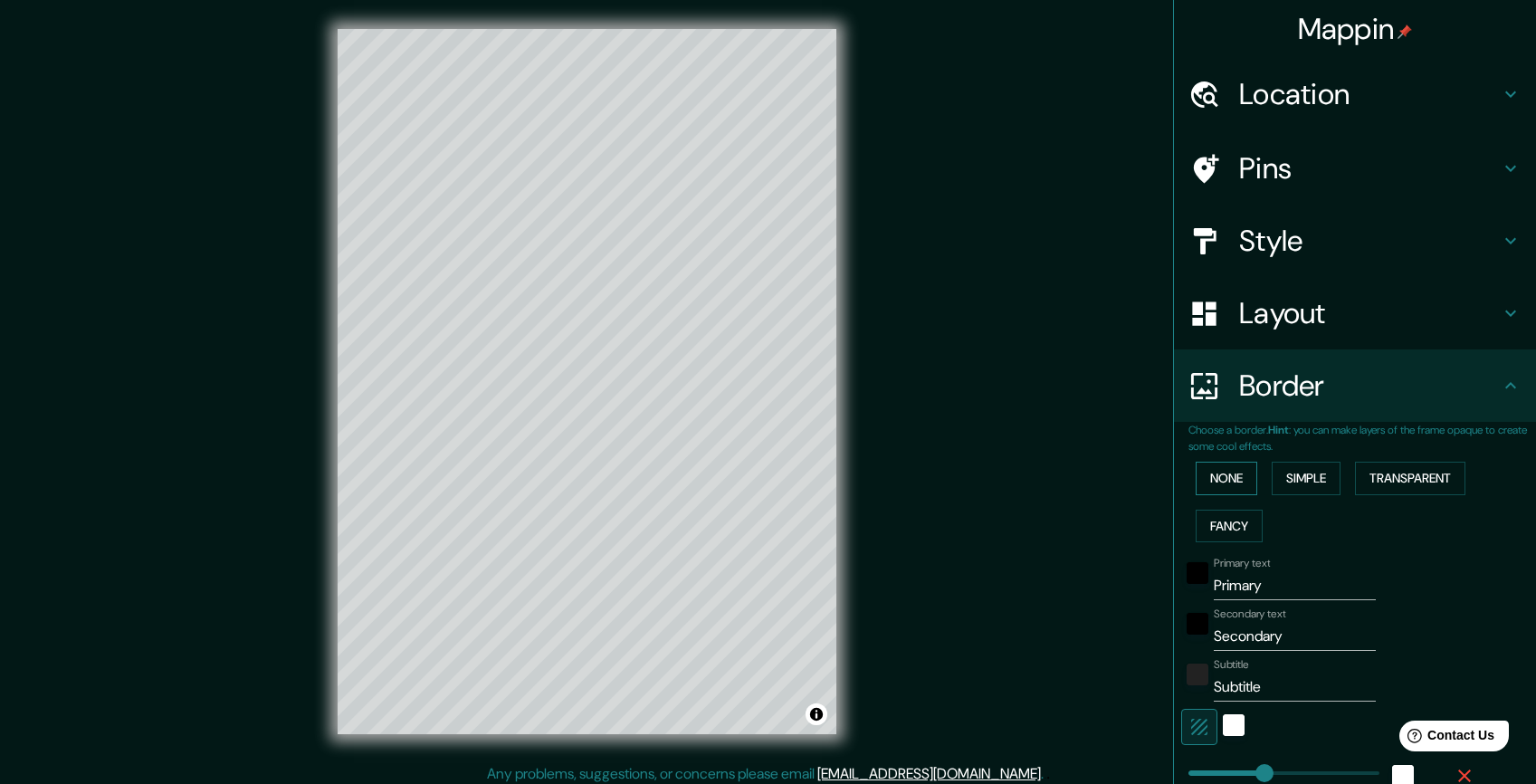
click at [1215, 480] on button "None" at bounding box center [1226, 478] width 61 height 33
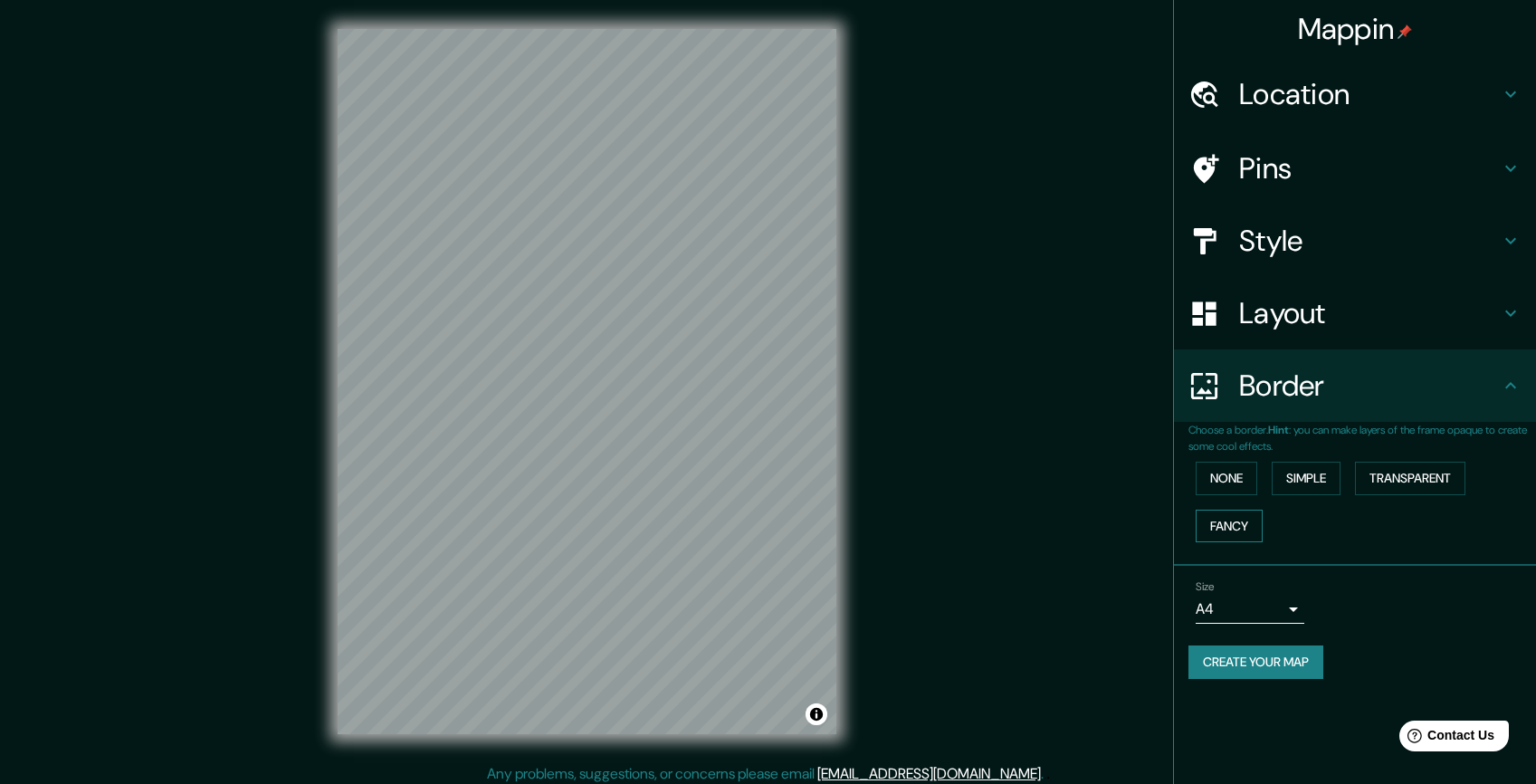
click at [1214, 531] on button "Fancy" at bounding box center [1229, 526] width 67 height 33
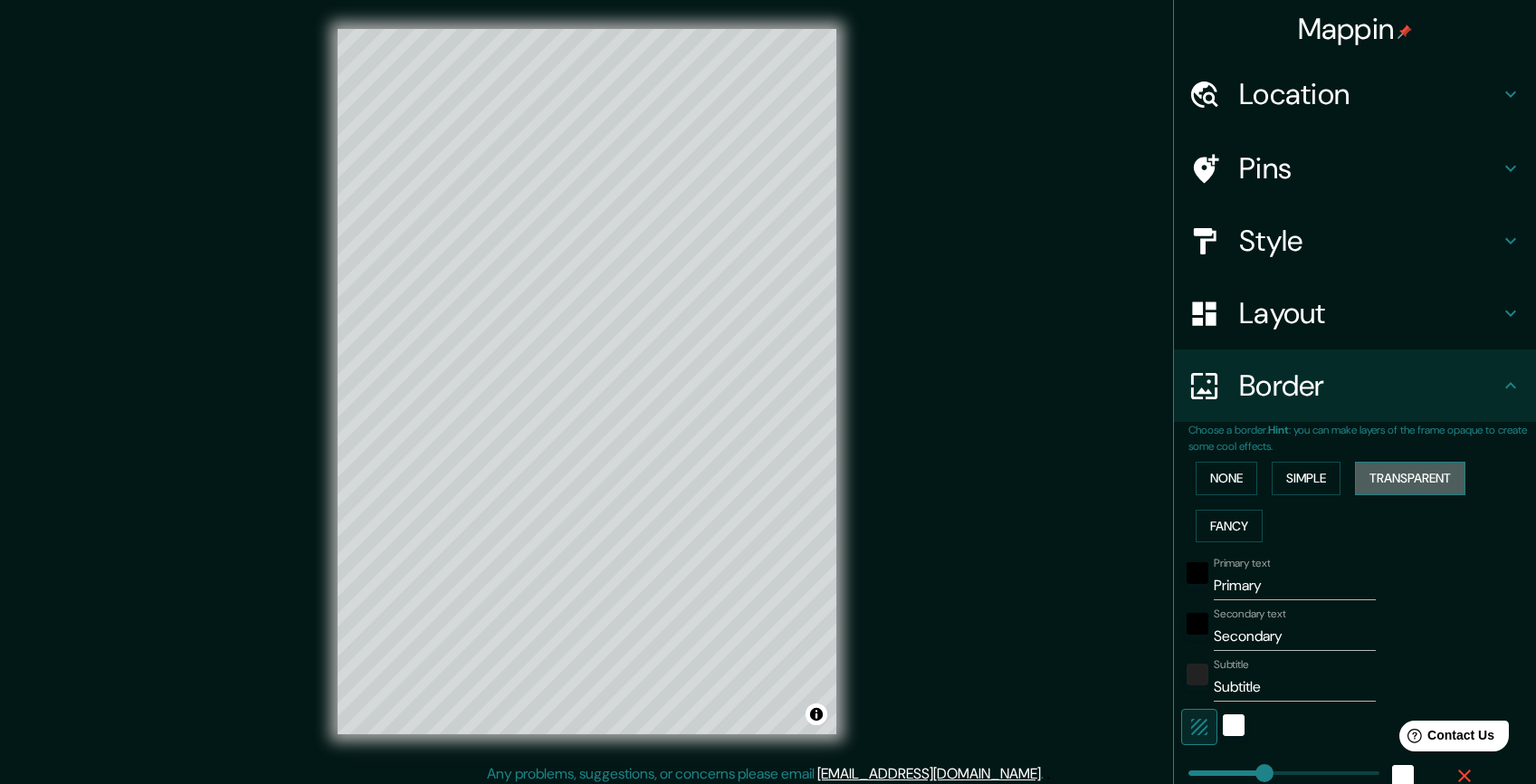
click at [1416, 480] on button "Transparent" at bounding box center [1411, 478] width 111 height 33
click at [1208, 483] on button "None" at bounding box center [1226, 478] width 61 height 33
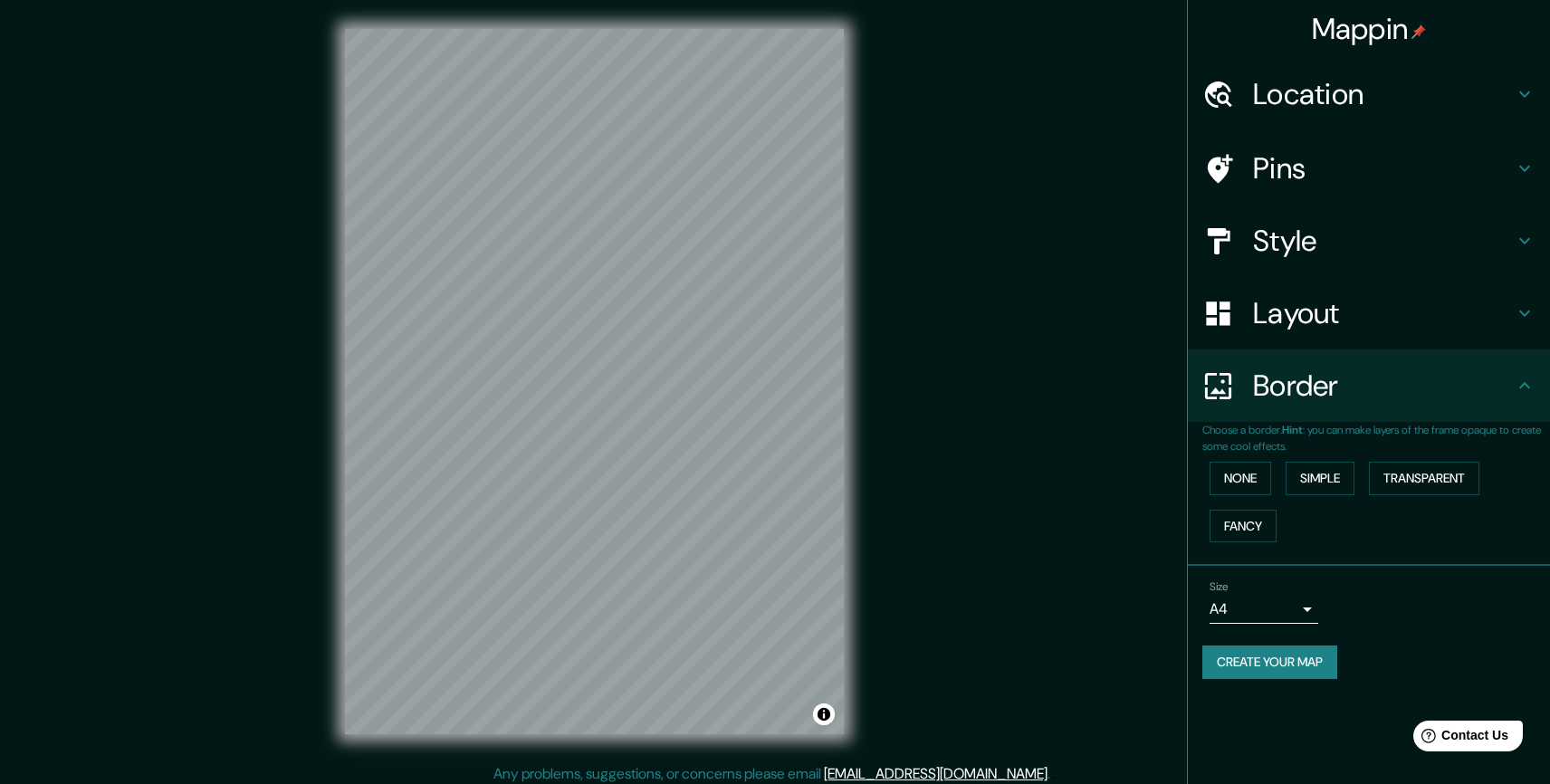
click at [1298, 614] on body "Mappin Location [GEOGRAPHIC_DATA], [GEOGRAPHIC_DATA], [GEOGRAPHIC_DATA], [GEOGR…" at bounding box center [775, 392] width 1550 height 784
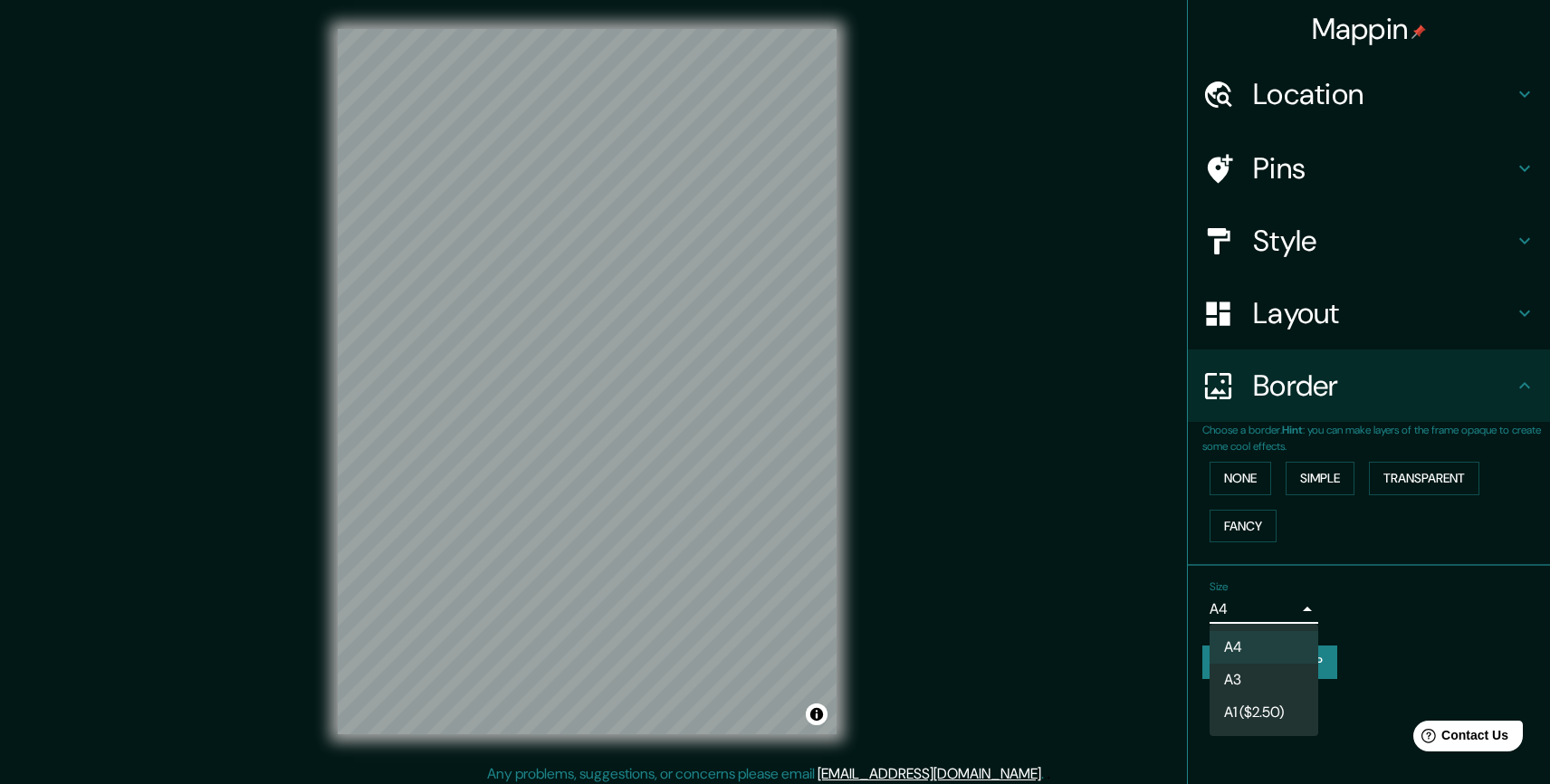
click at [1294, 615] on div at bounding box center [775, 392] width 1550 height 784
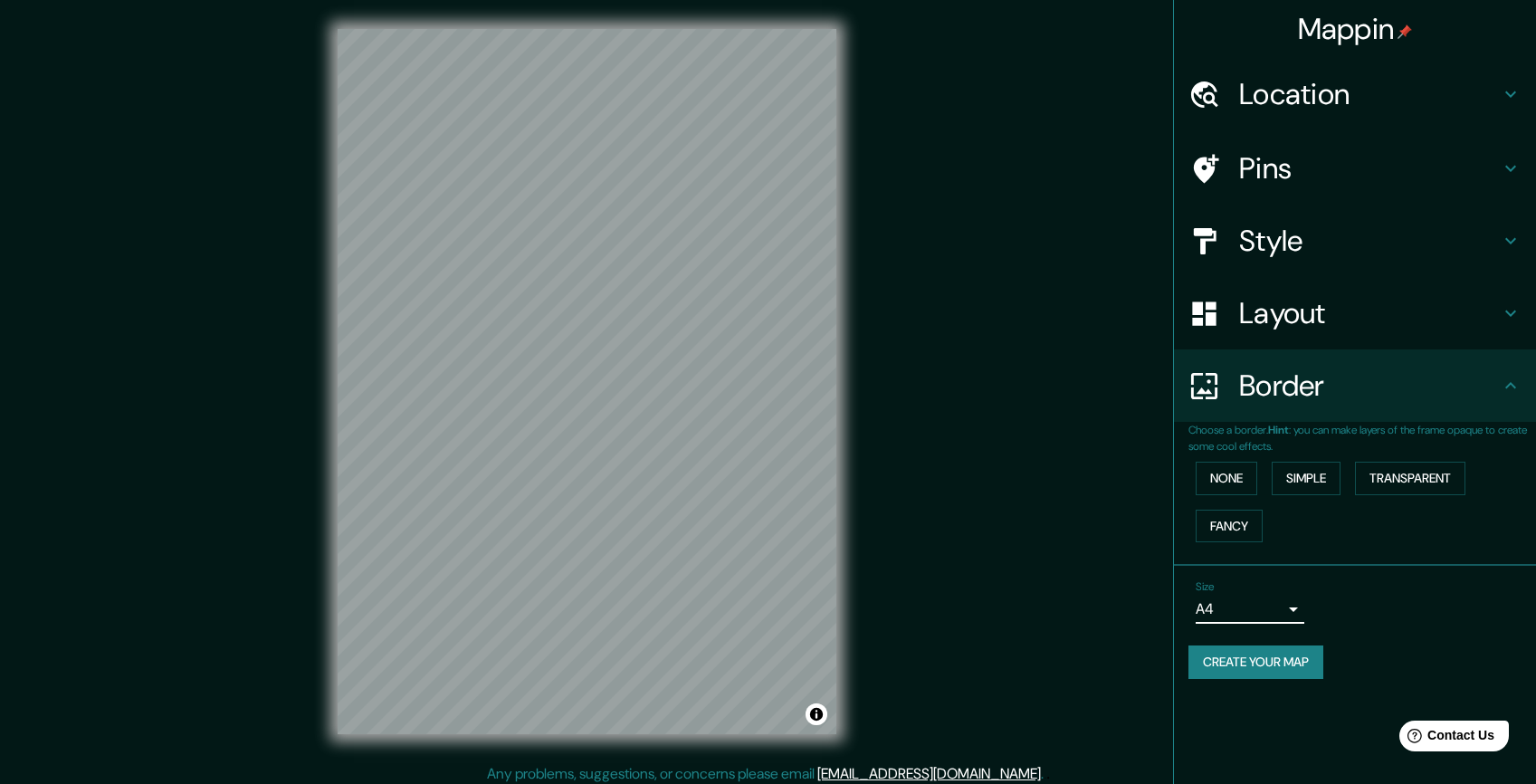
click at [1355, 246] on h4 "Style" at bounding box center [1369, 240] width 260 height 36
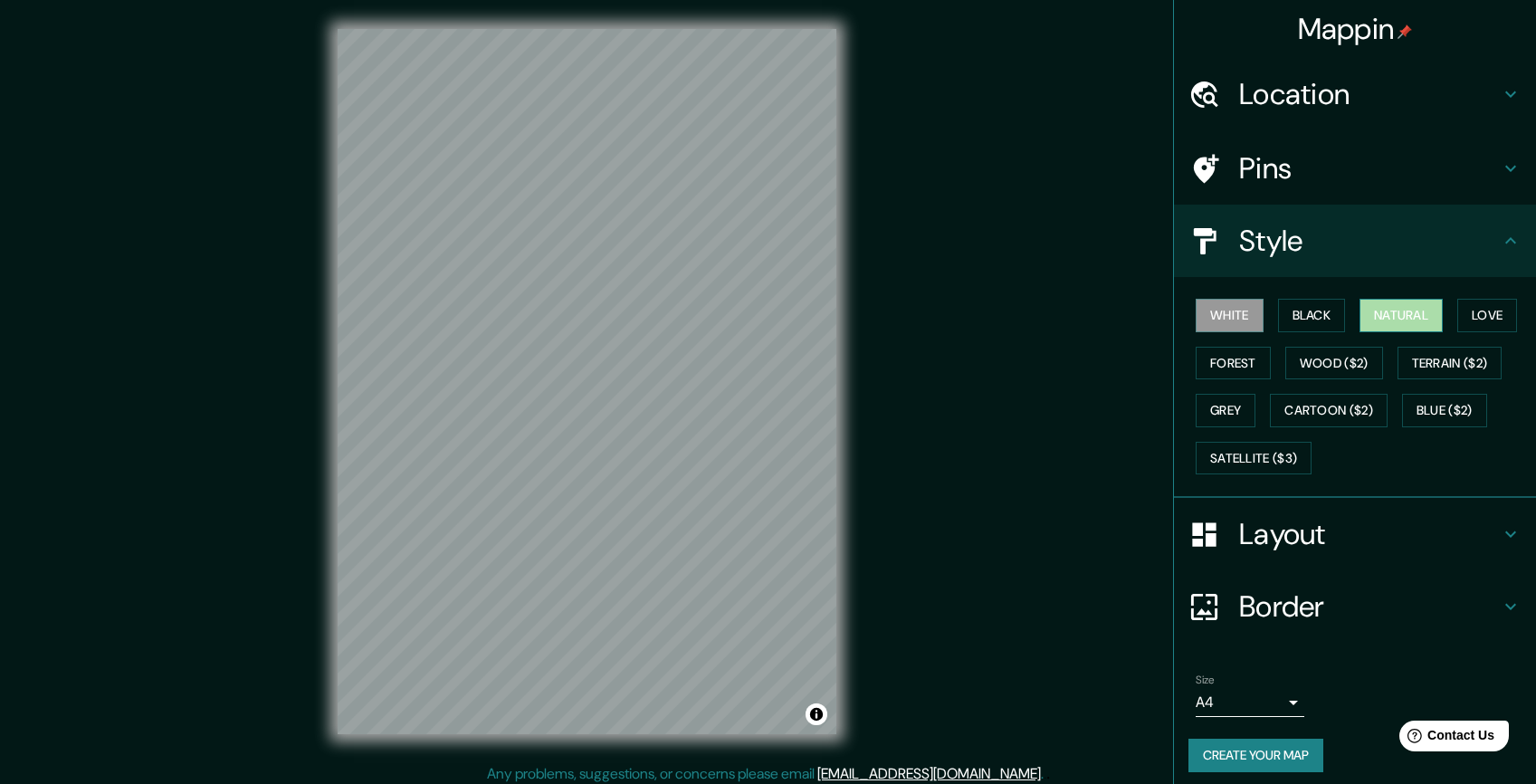
click at [1385, 316] on button "Natural" at bounding box center [1401, 315] width 84 height 33
click at [1216, 323] on button "White" at bounding box center [1230, 315] width 68 height 33
